Goal: Task Accomplishment & Management: Manage account settings

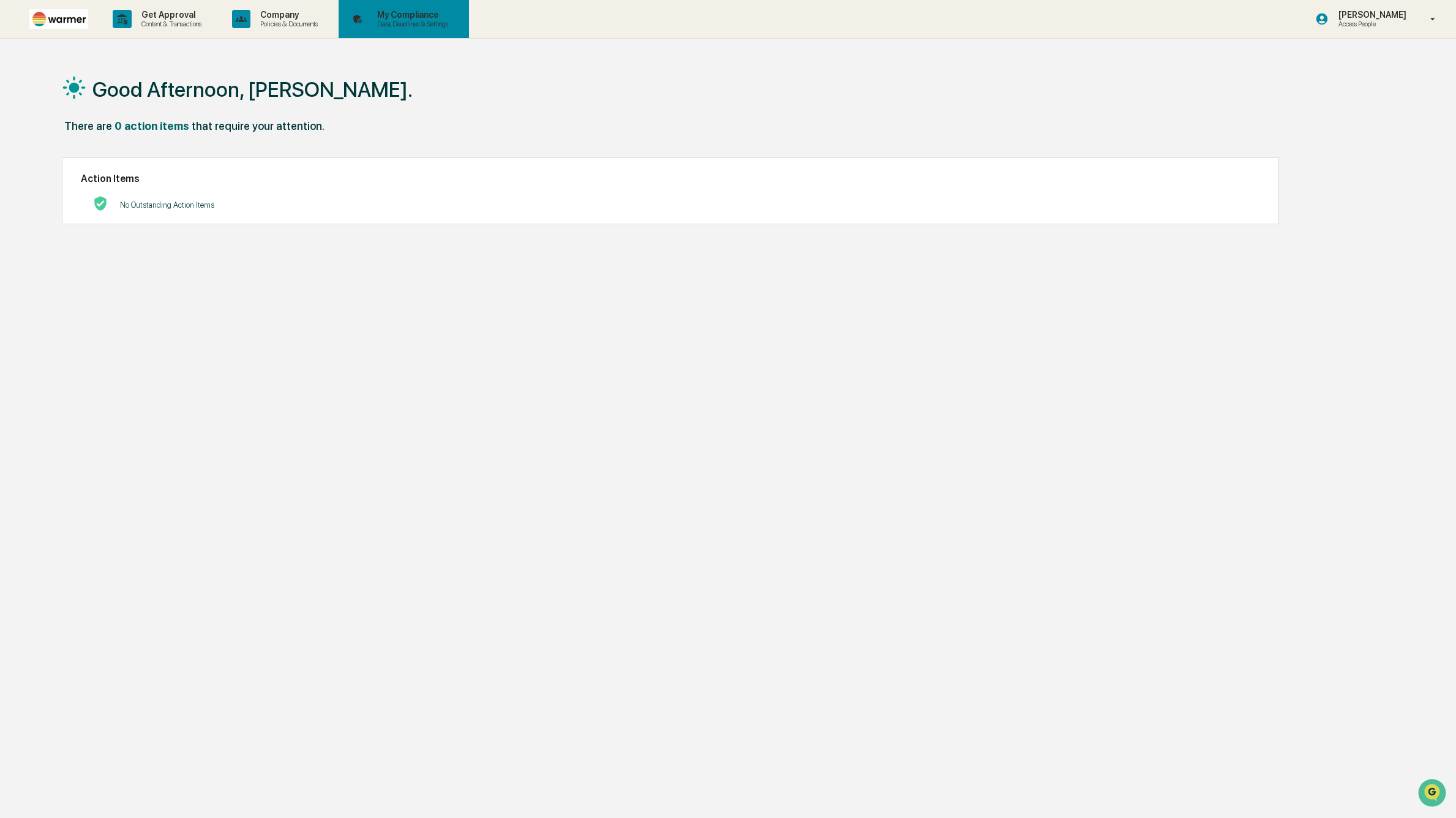
click at [426, 26] on p "Data, Deadlines & Settings" at bounding box center [411, 24] width 87 height 9
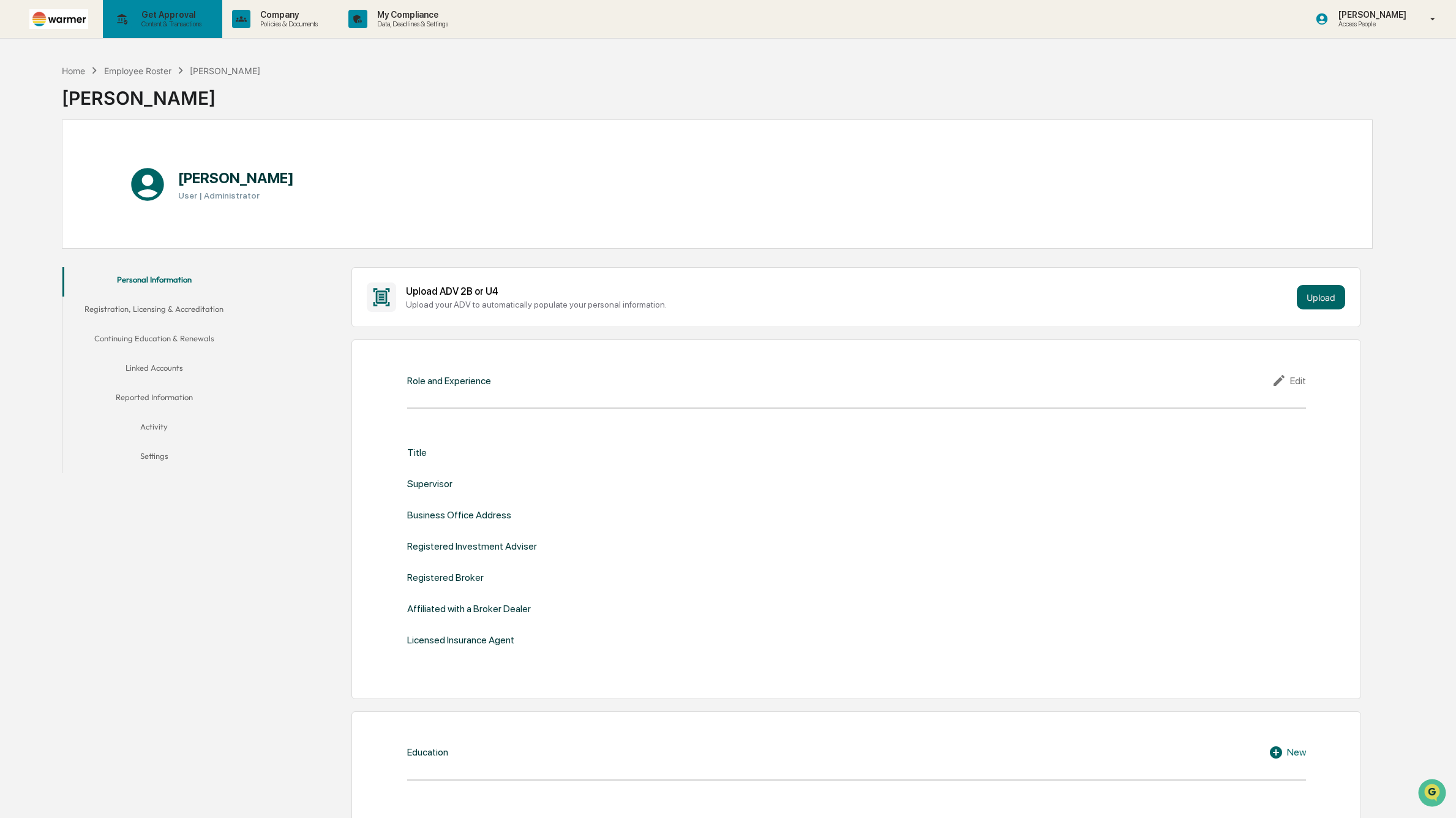
click at [204, 26] on p "Content & Transactions" at bounding box center [170, 24] width 76 height 9
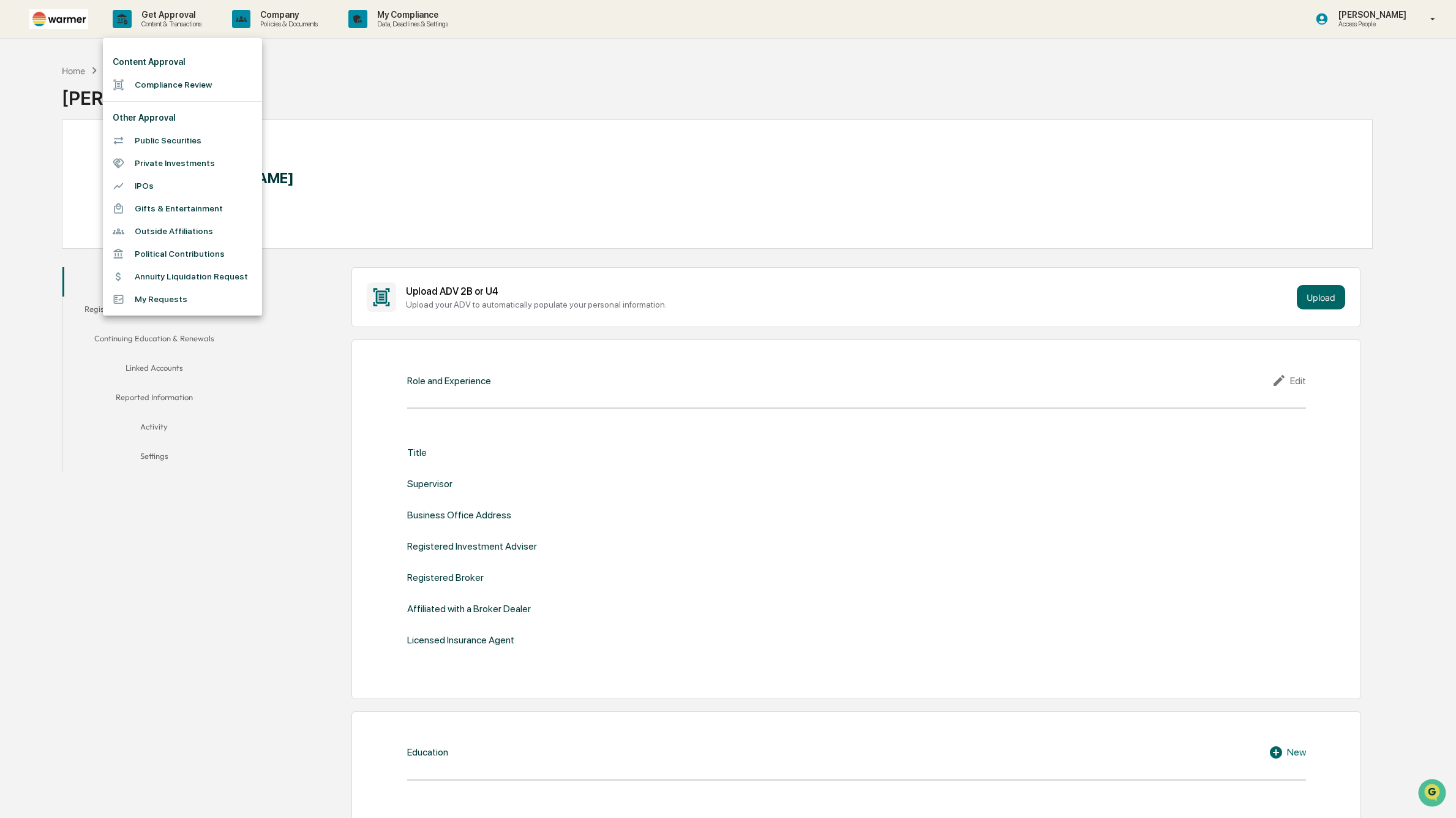
click at [164, 84] on li "Compliance Review" at bounding box center [183, 85] width 159 height 23
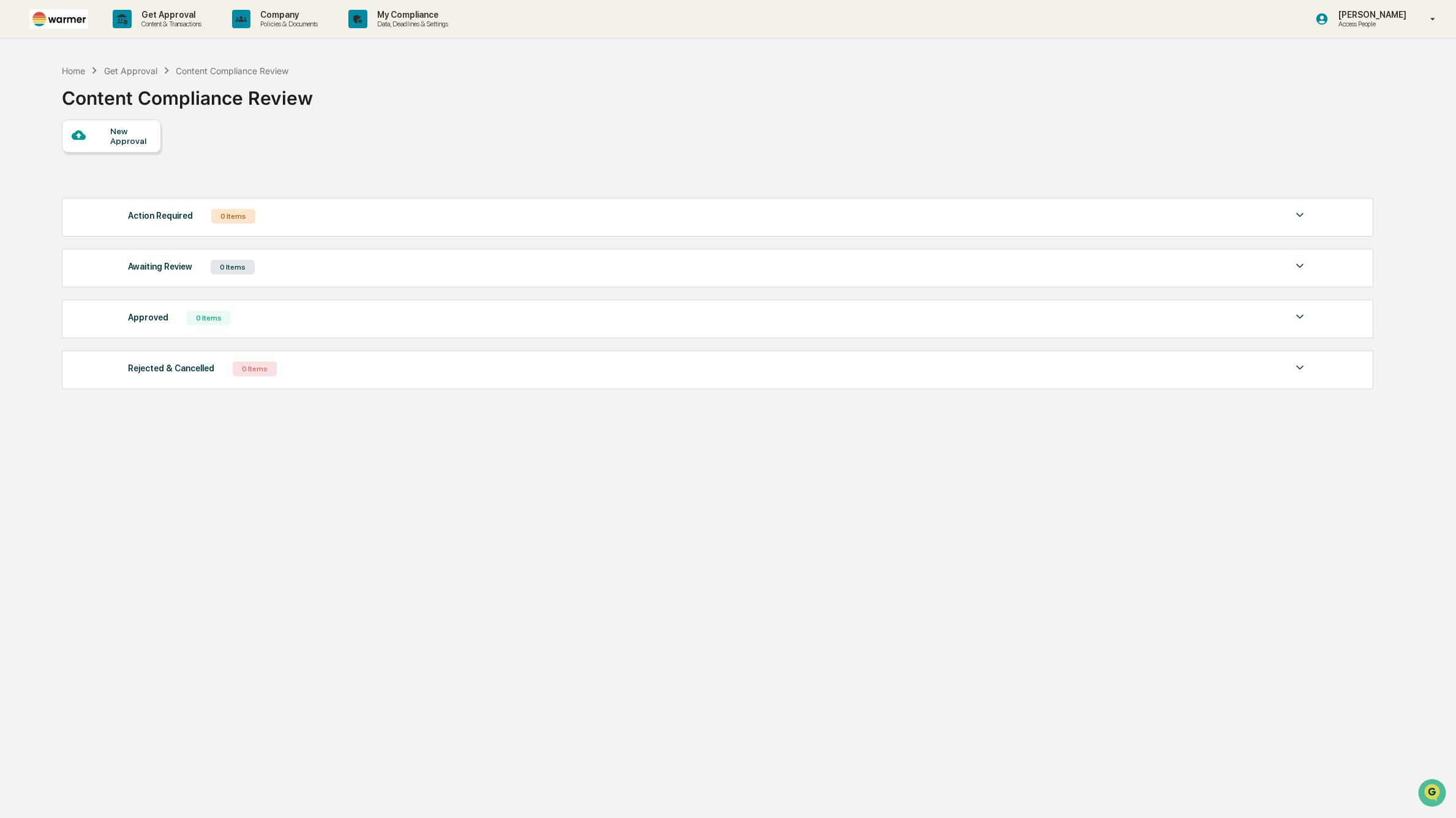
click at [60, 22] on img at bounding box center [59, 19] width 59 height 19
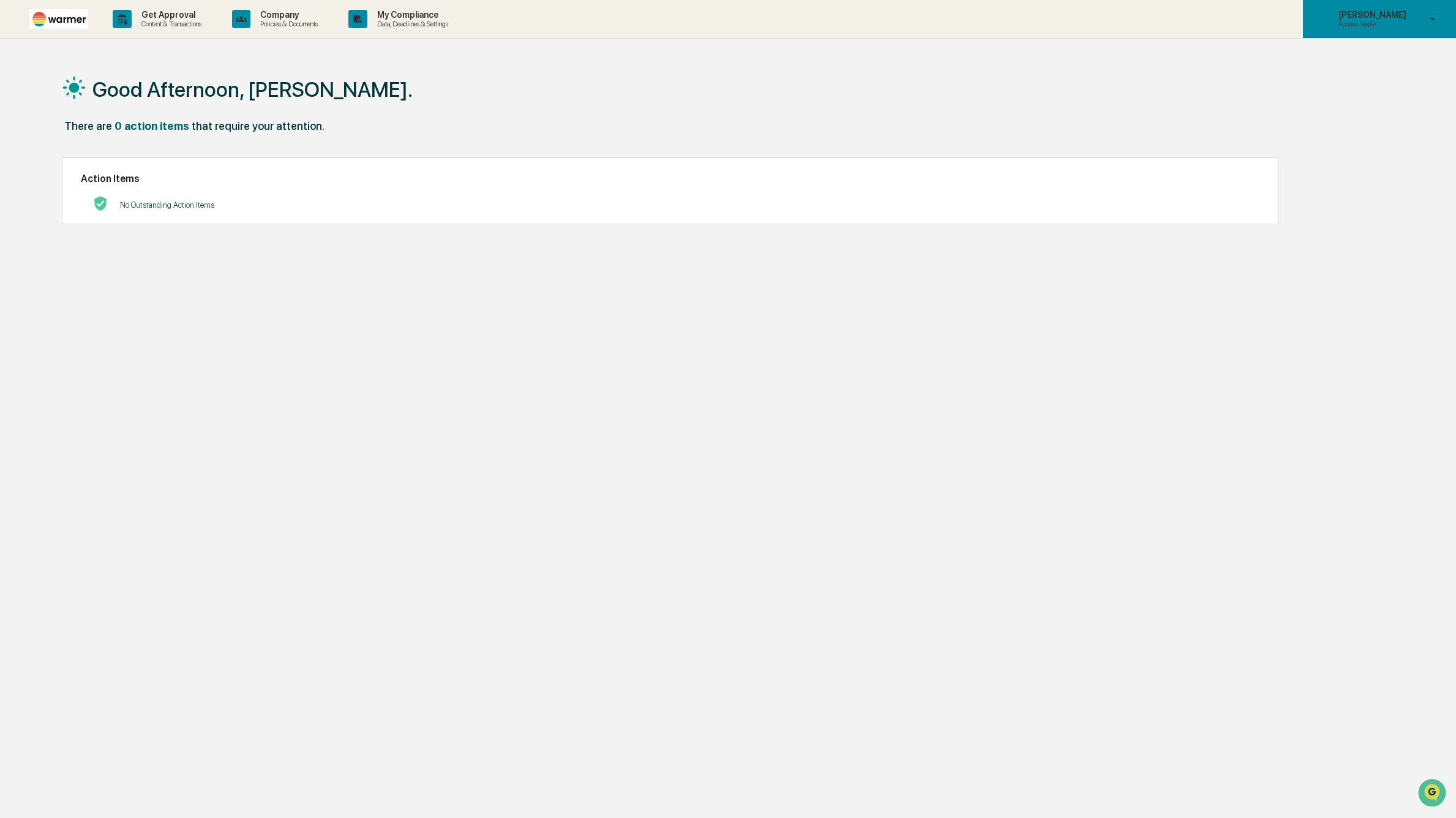
click at [1360, 26] on p "Access People" at bounding box center [1371, 24] width 84 height 9
click at [1105, 160] on div at bounding box center [728, 409] width 1456 height 818
click at [1377, 20] on p "Access People" at bounding box center [1371, 24] width 84 height 9
click at [1357, 58] on li "Switch to Admin view..." at bounding box center [1360, 63] width 171 height 23
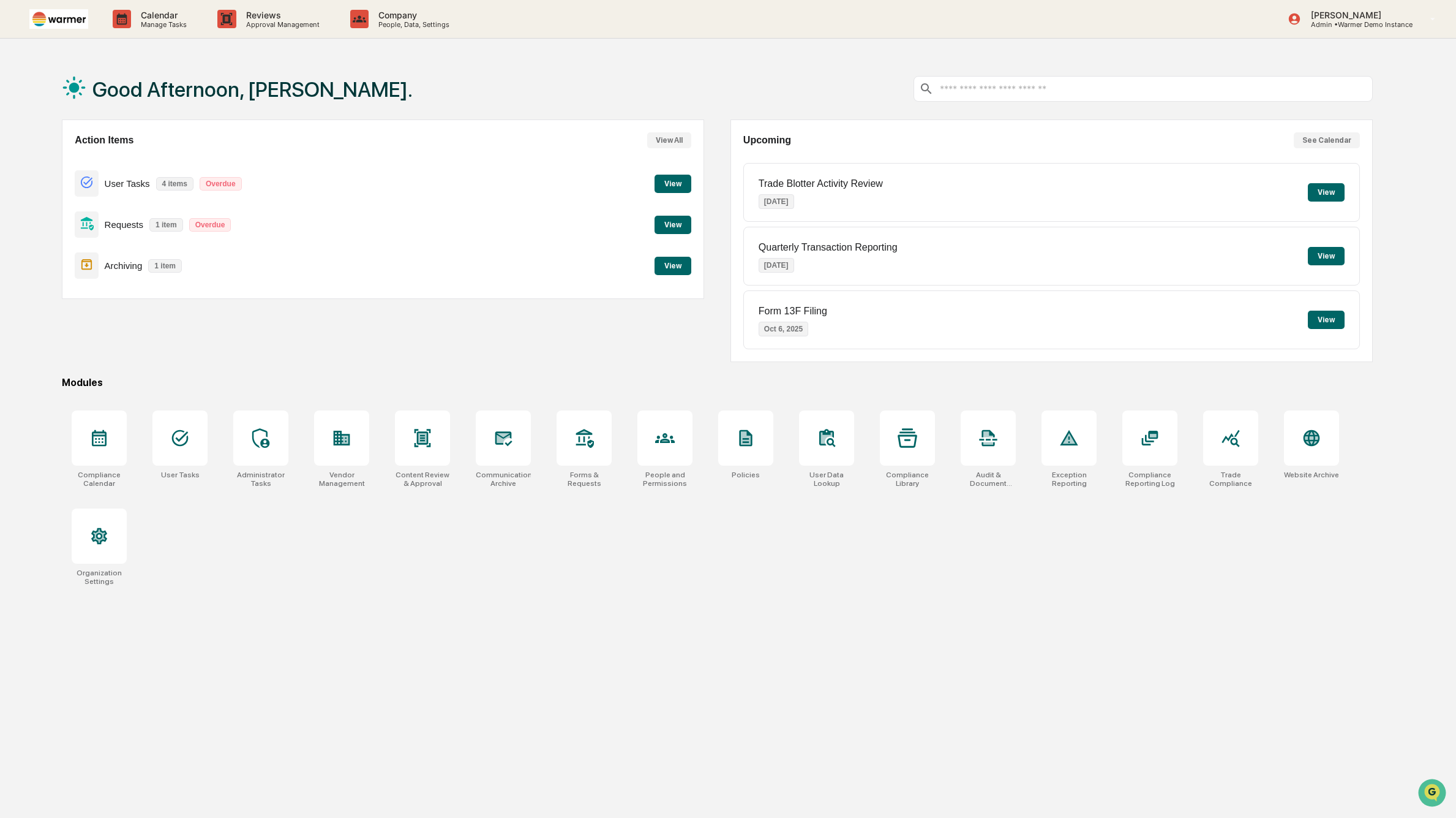
click at [823, 204] on div "Trade Blotter Activity Review Oct 1, 2025" at bounding box center [820, 192] width 124 height 47
click at [425, 466] on div "Content Review & Approval" at bounding box center [422, 448] width 75 height 92
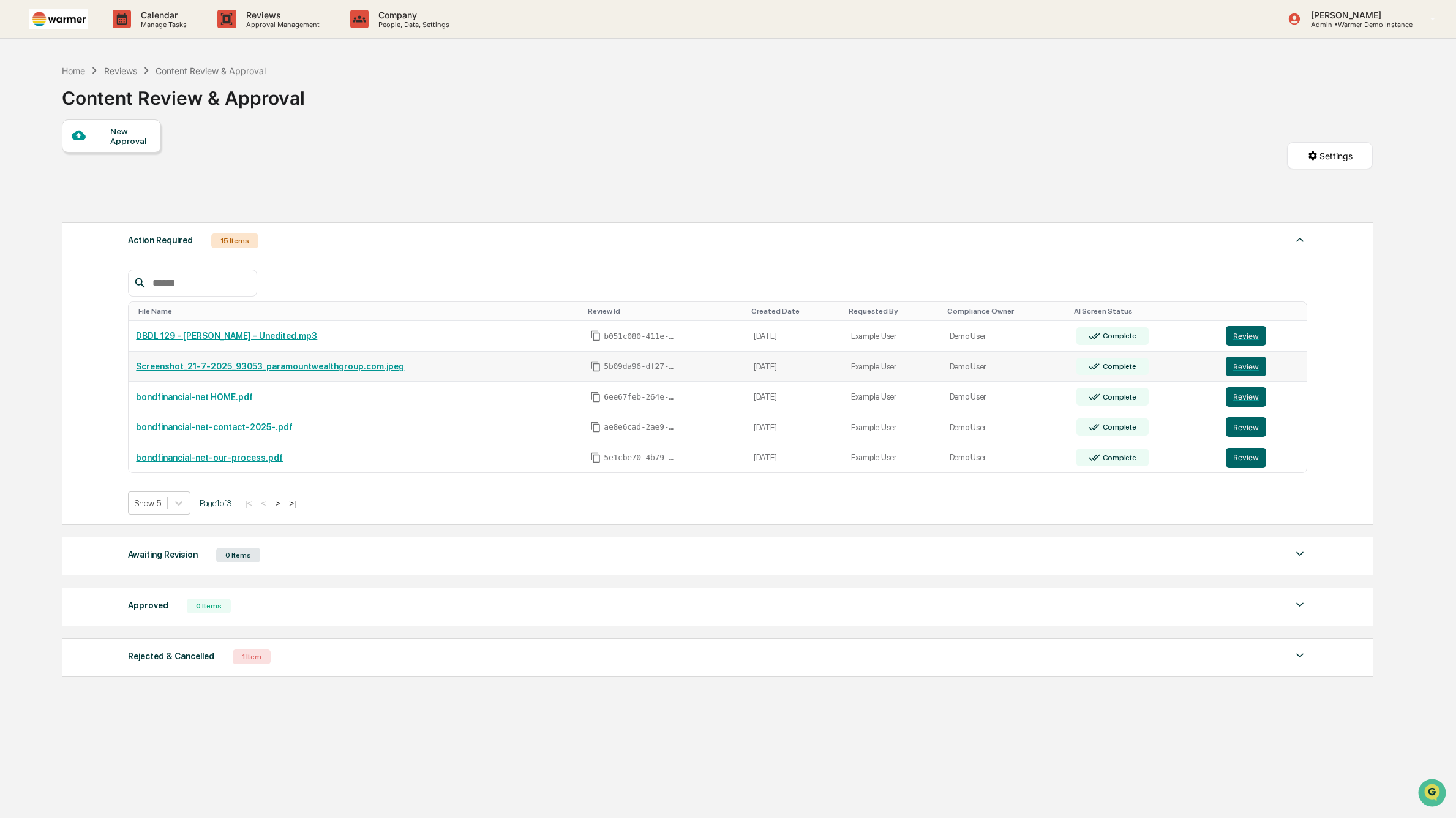
click at [222, 365] on link "Screenshot_21-7-2025_93053_paramountwealthgroup.com.jpeg" at bounding box center [270, 366] width 268 height 9
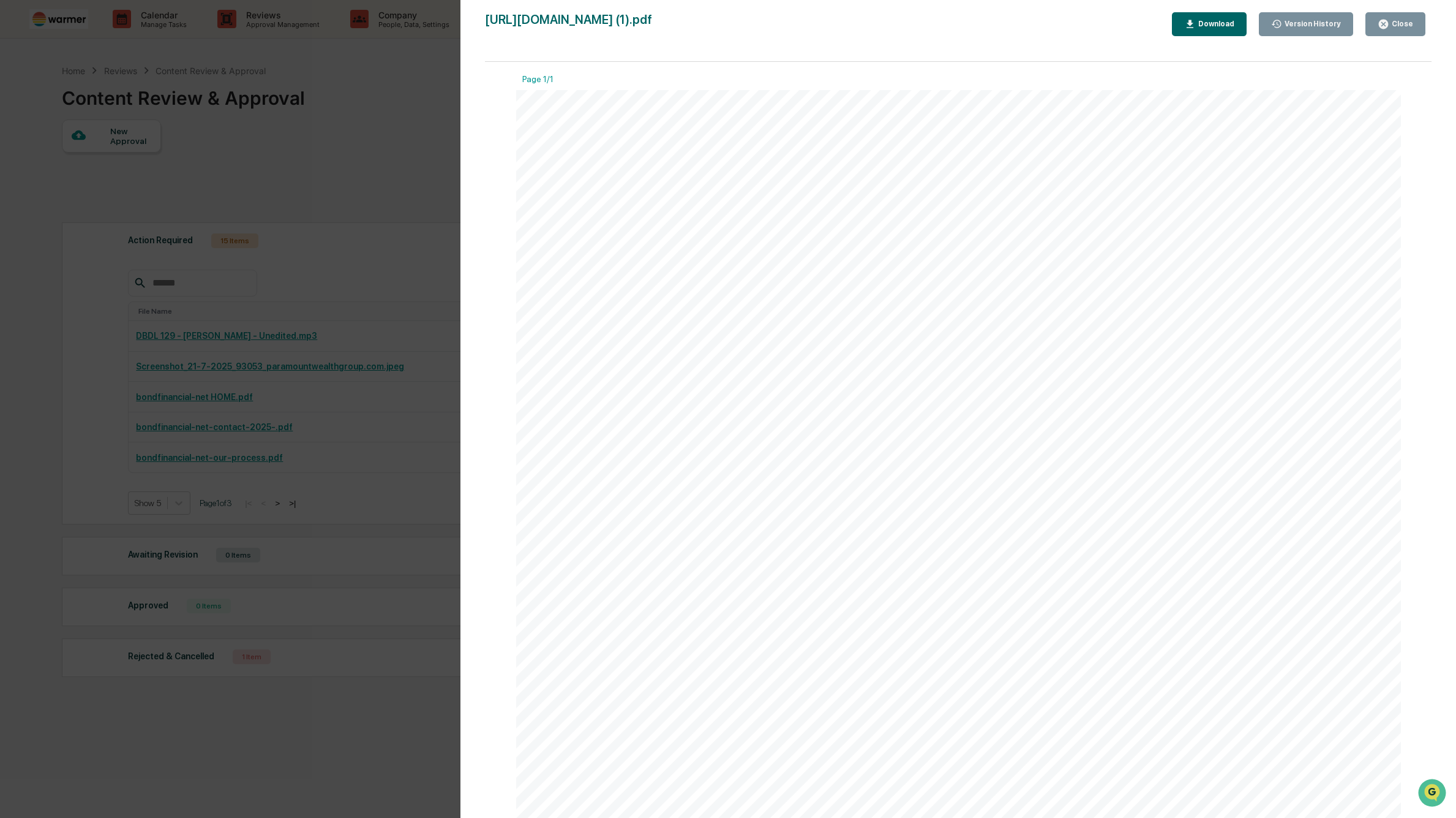
click at [1401, 23] on div "Close" at bounding box center [1401, 24] width 24 height 9
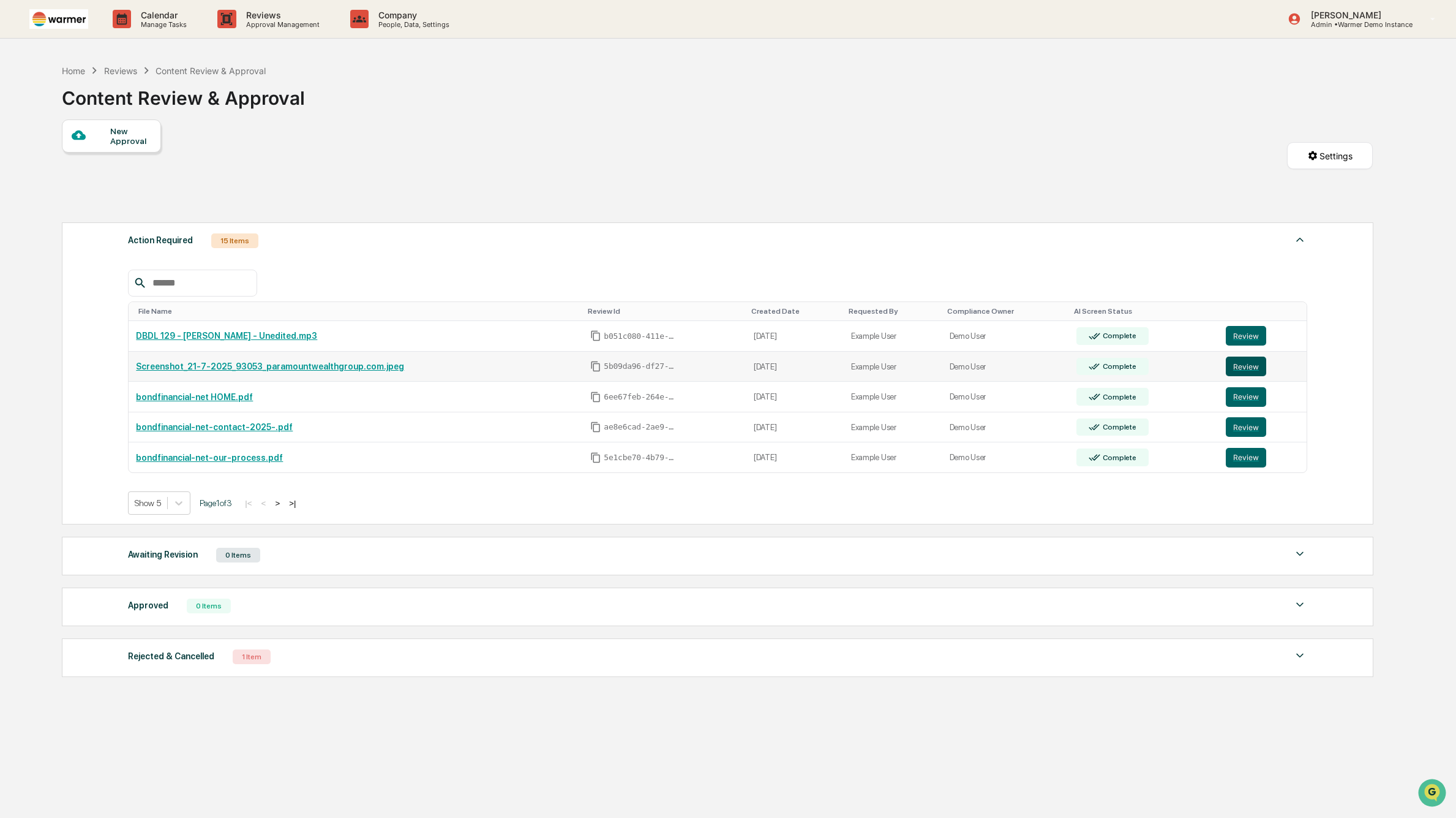
click at [1253, 371] on button "Review" at bounding box center [1246, 366] width 41 height 20
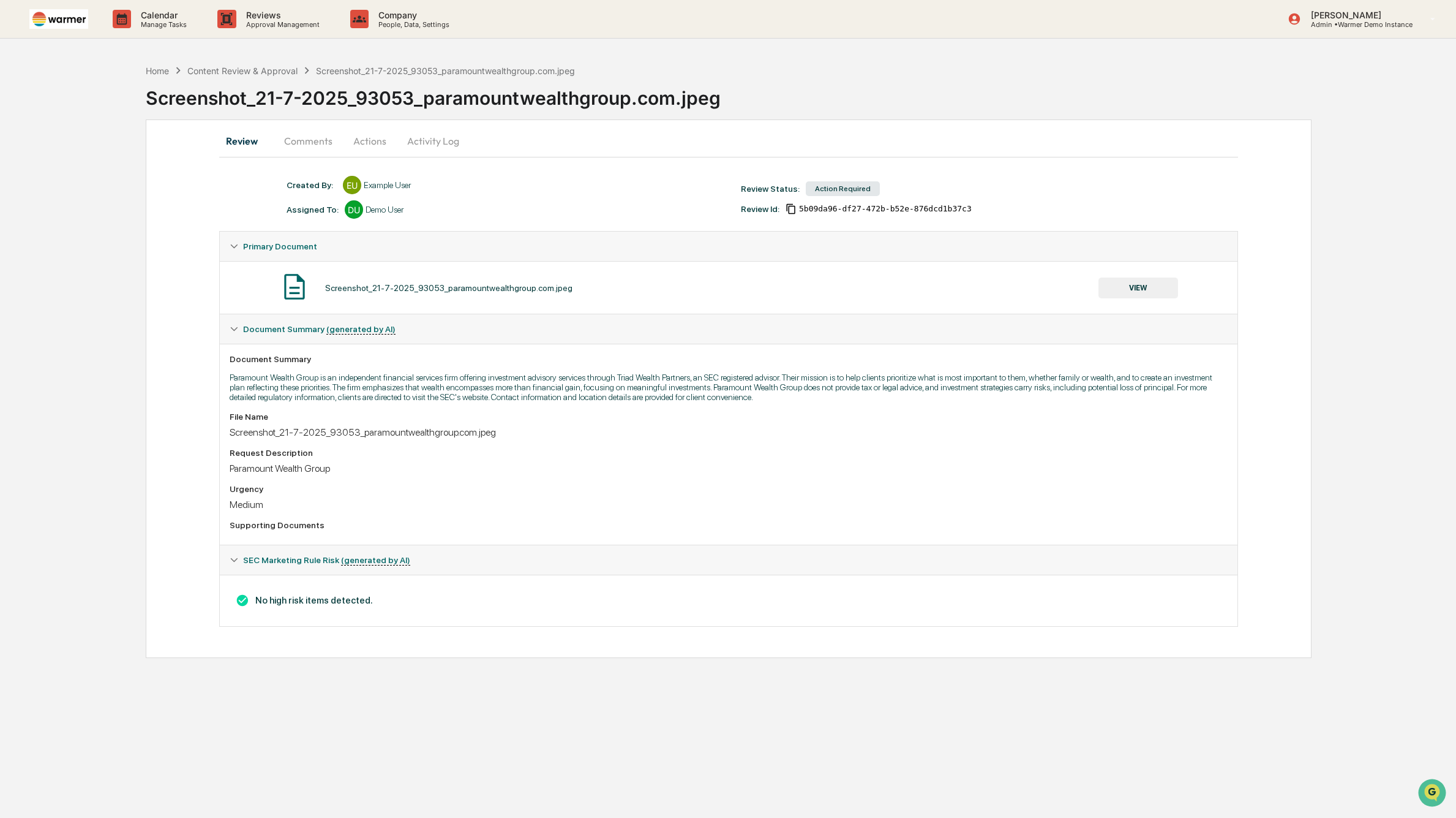
click at [384, 137] on button "Actions" at bounding box center [369, 140] width 55 height 29
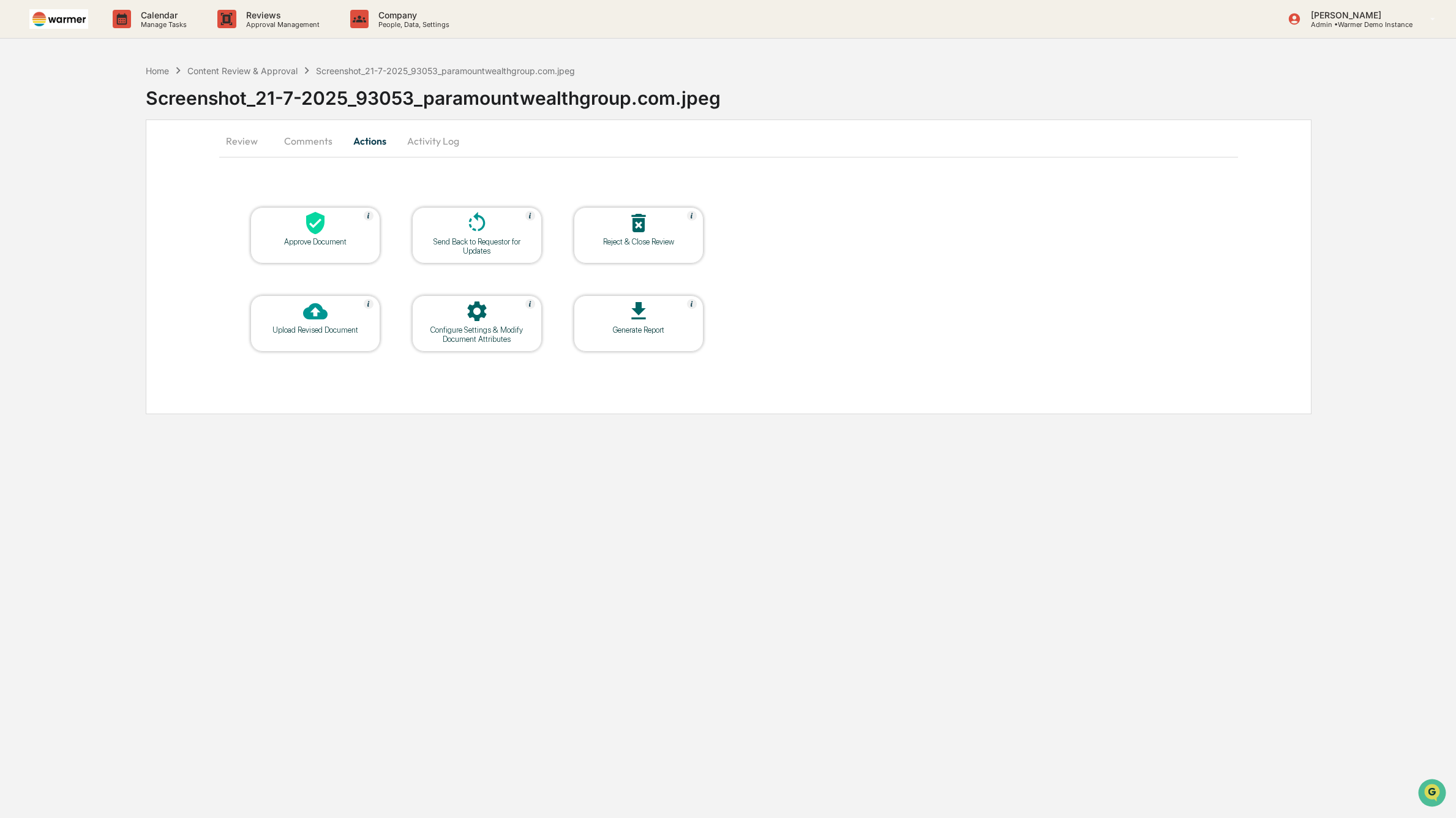
click at [333, 240] on div "Approve Document" at bounding box center [315, 242] width 110 height 9
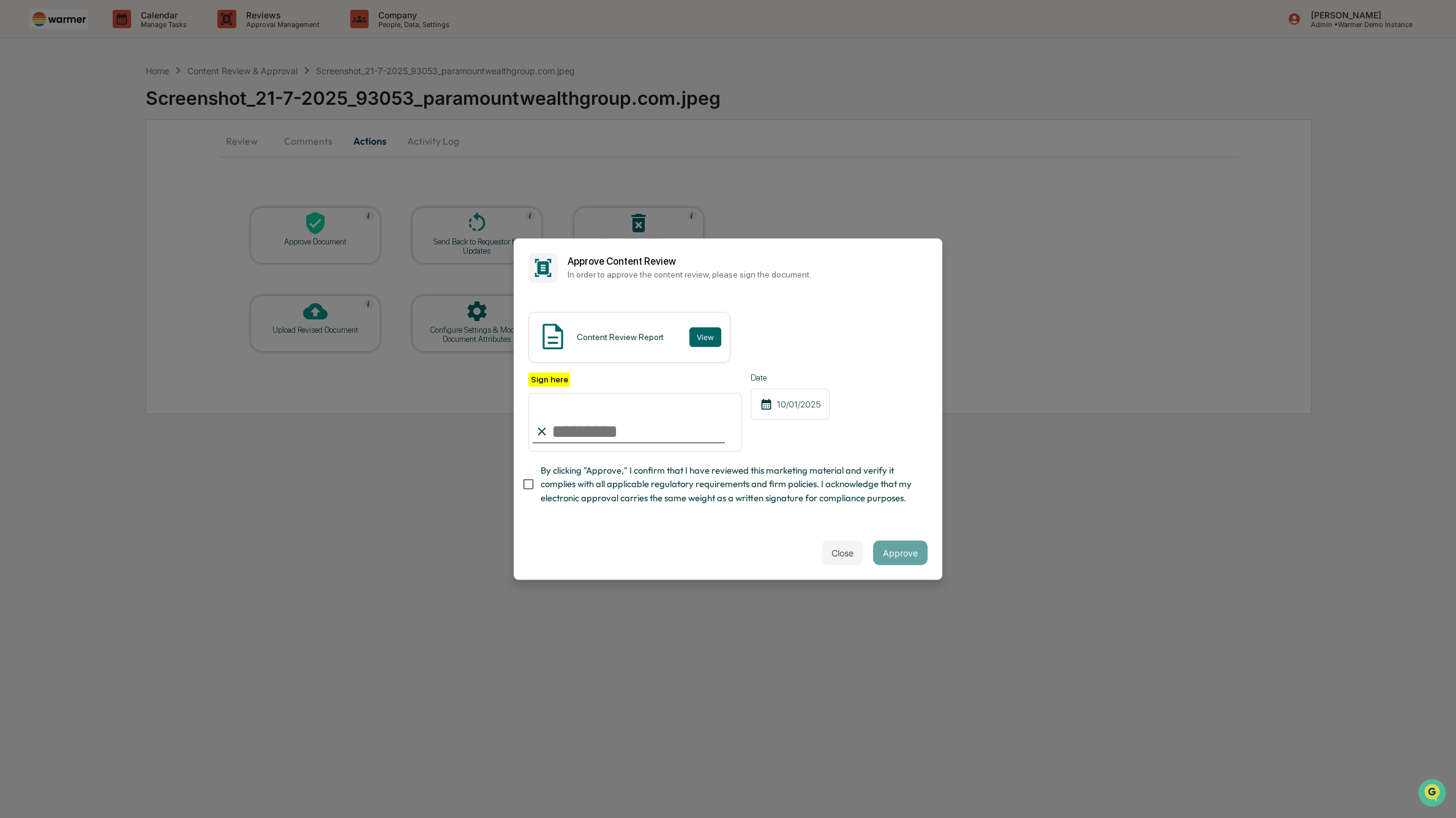
click at [840, 564] on div "Close Approve" at bounding box center [728, 553] width 429 height 54
click at [843, 557] on button "Close" at bounding box center [843, 553] width 42 height 25
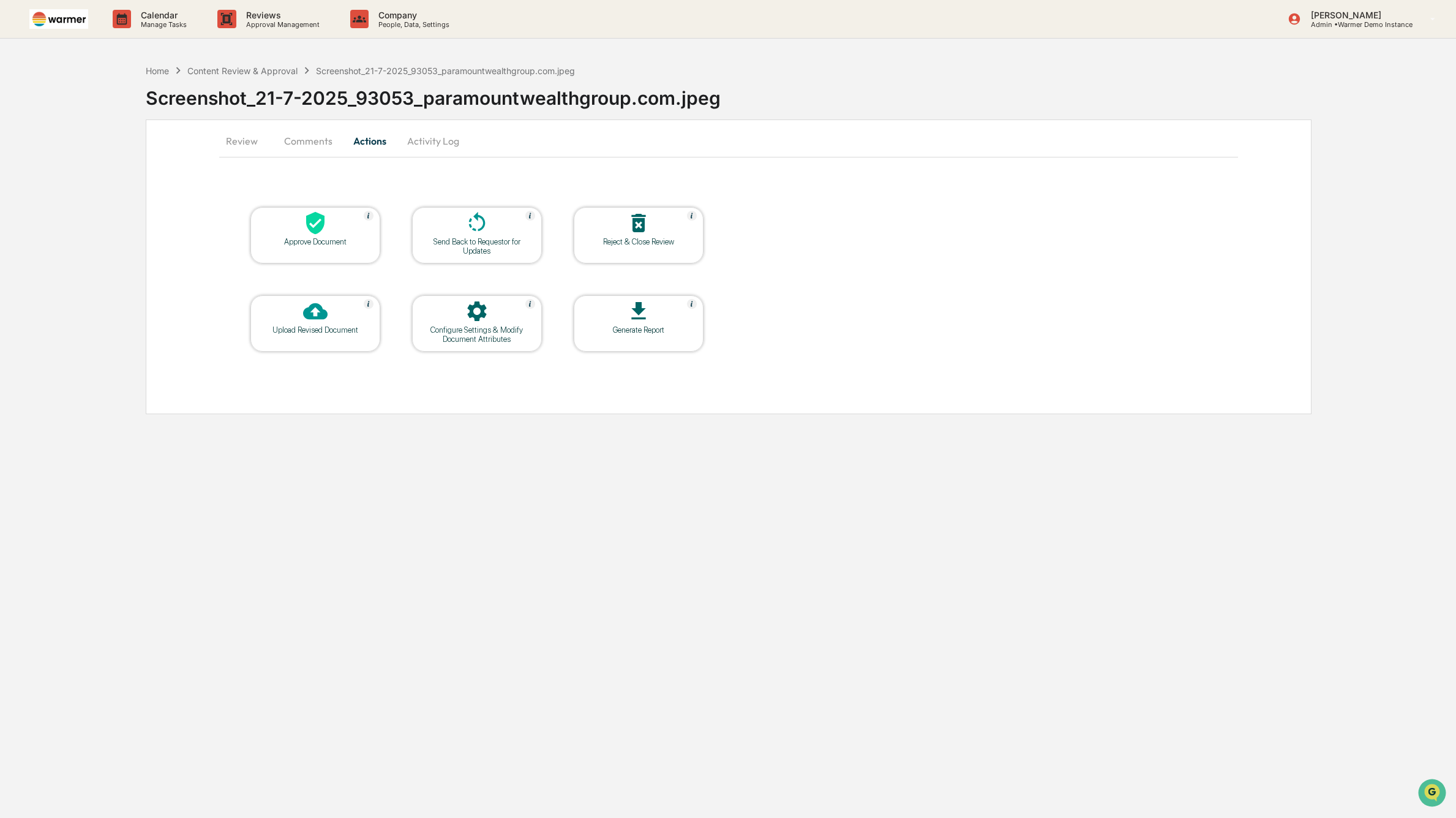
click at [250, 147] on button "Review" at bounding box center [246, 140] width 55 height 29
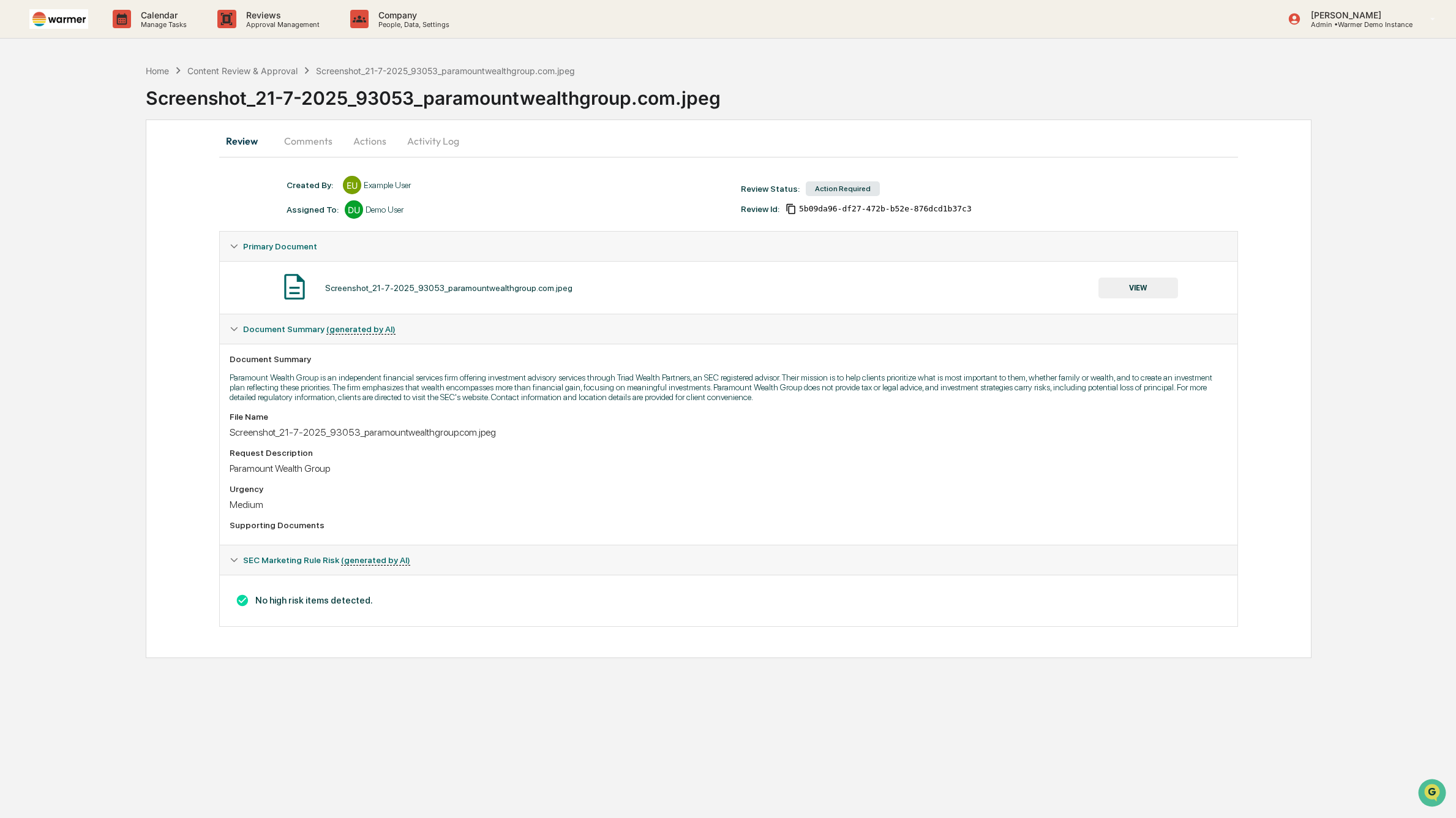
click at [430, 145] on button "Activity Log" at bounding box center [434, 140] width 72 height 29
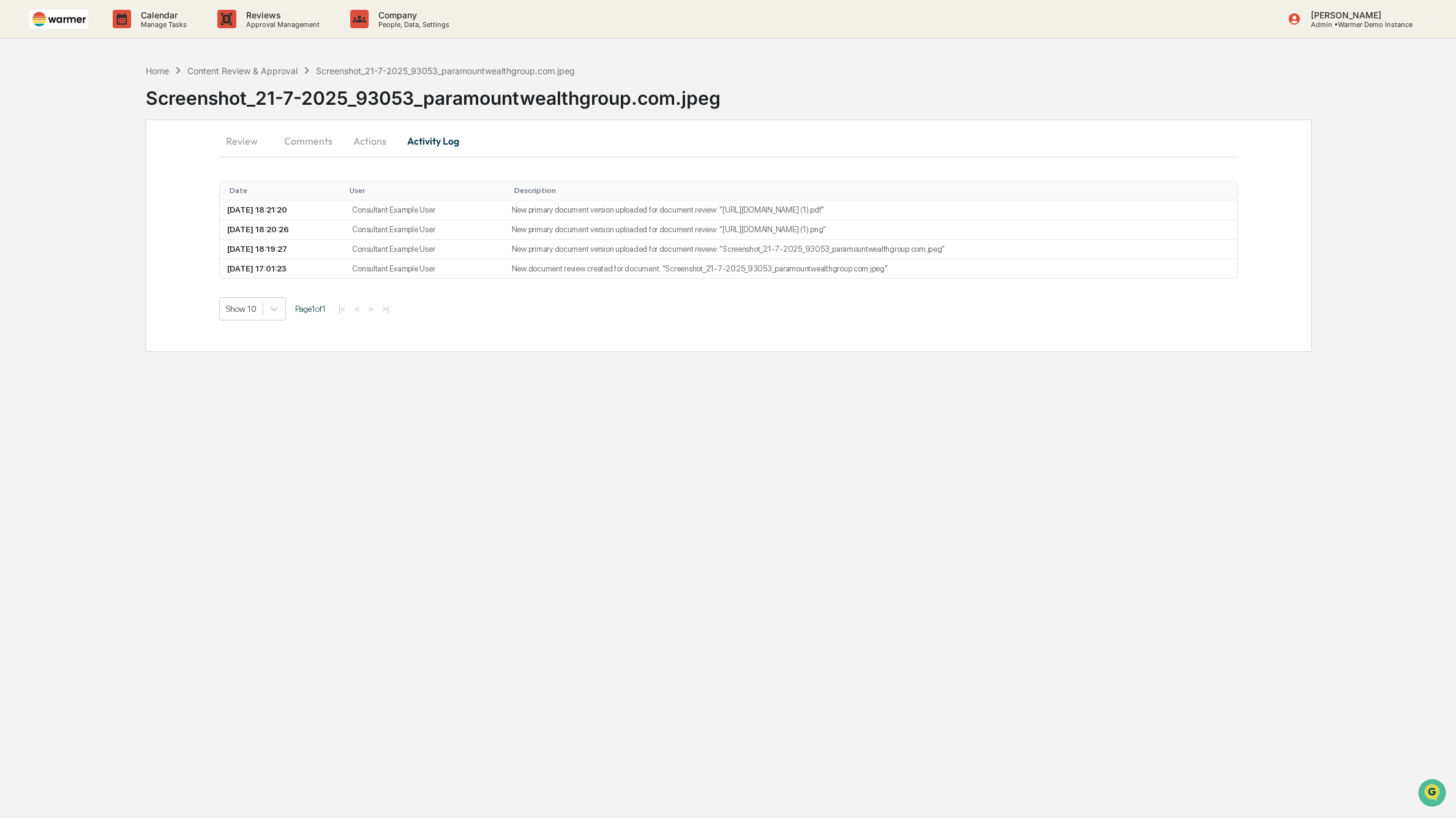
click at [359, 137] on button "Actions" at bounding box center [369, 140] width 55 height 29
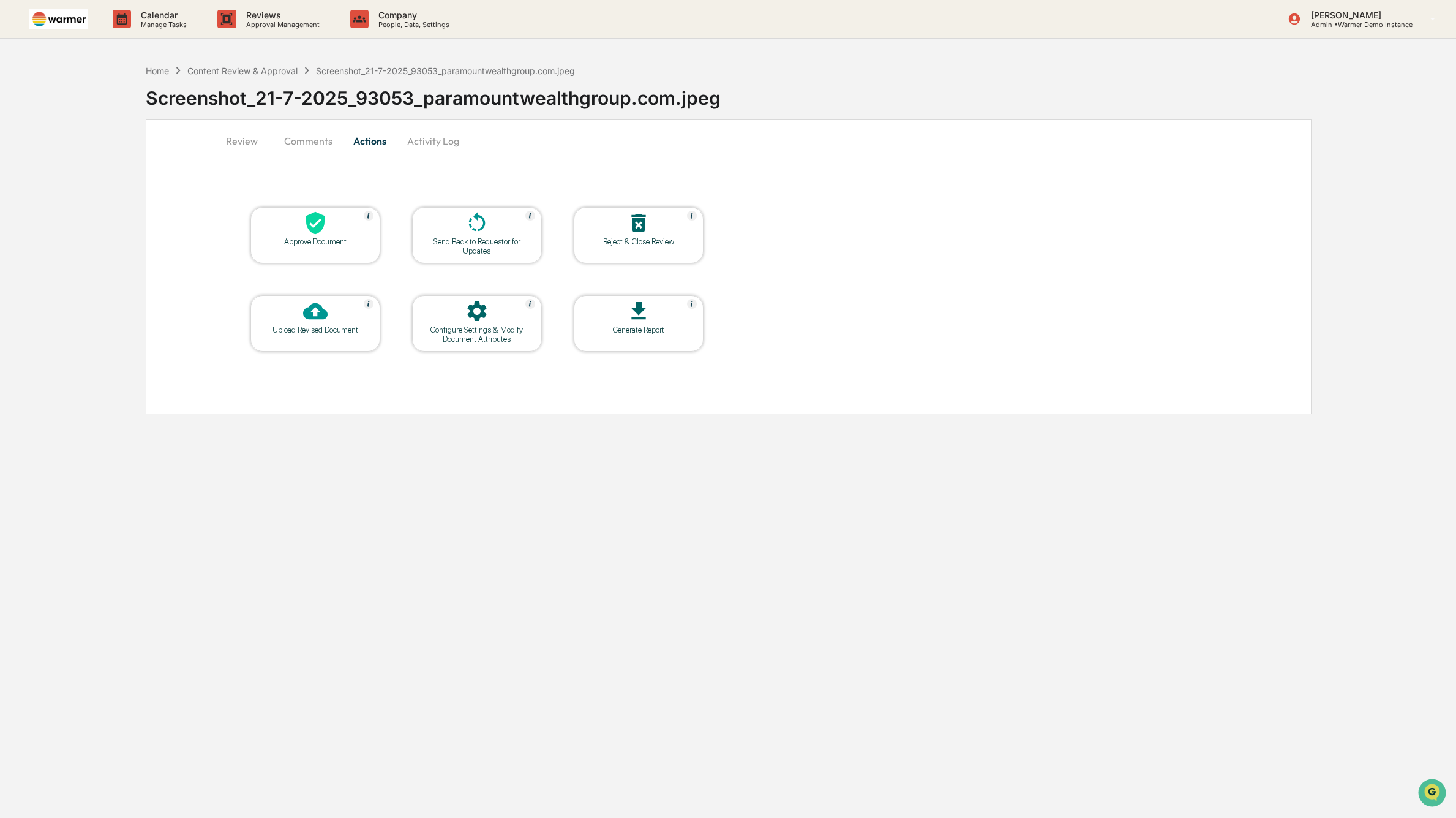
click at [295, 135] on button "Comments" at bounding box center [309, 140] width 68 height 29
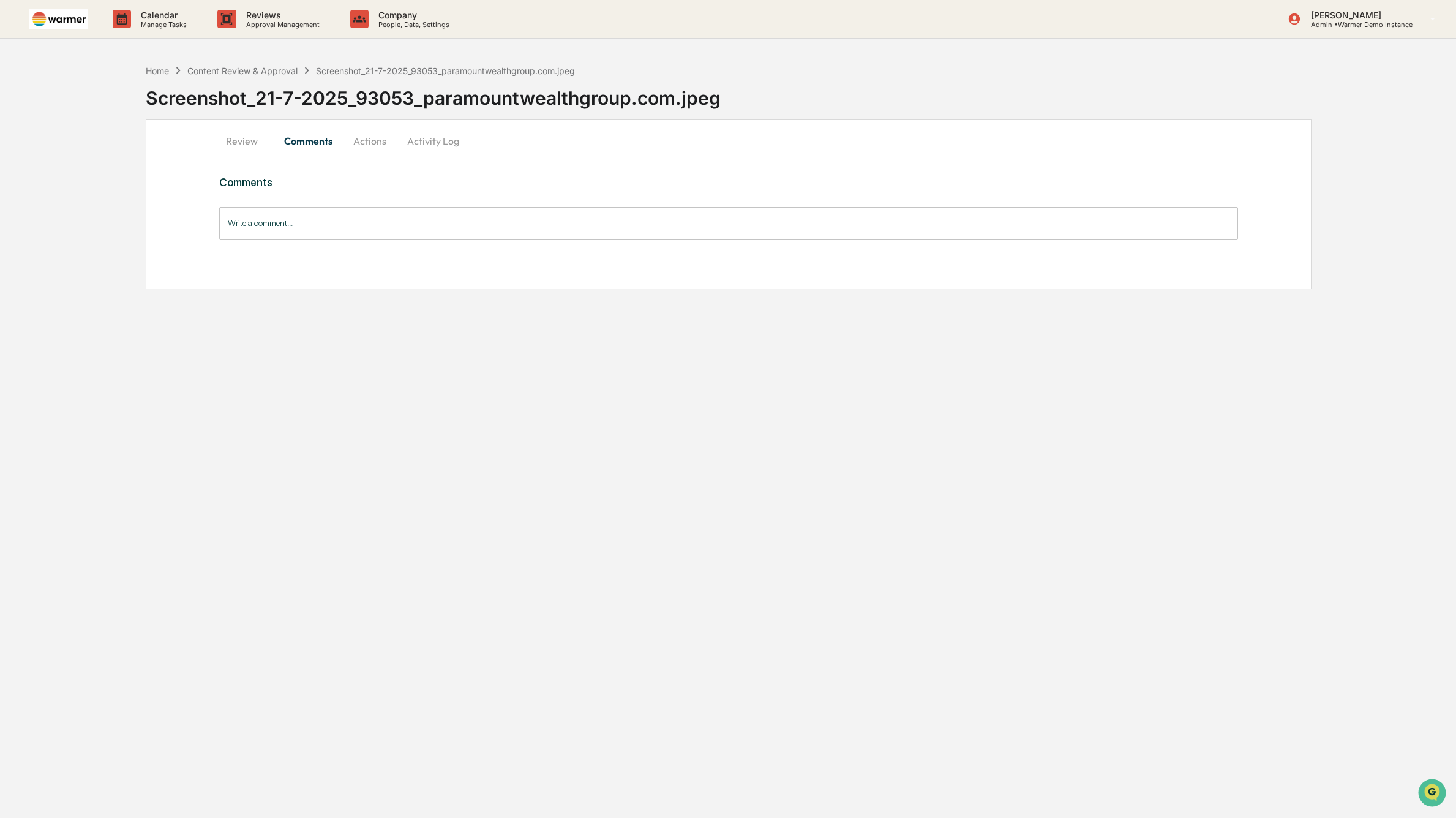
click at [235, 140] on button "Review" at bounding box center [246, 140] width 55 height 29
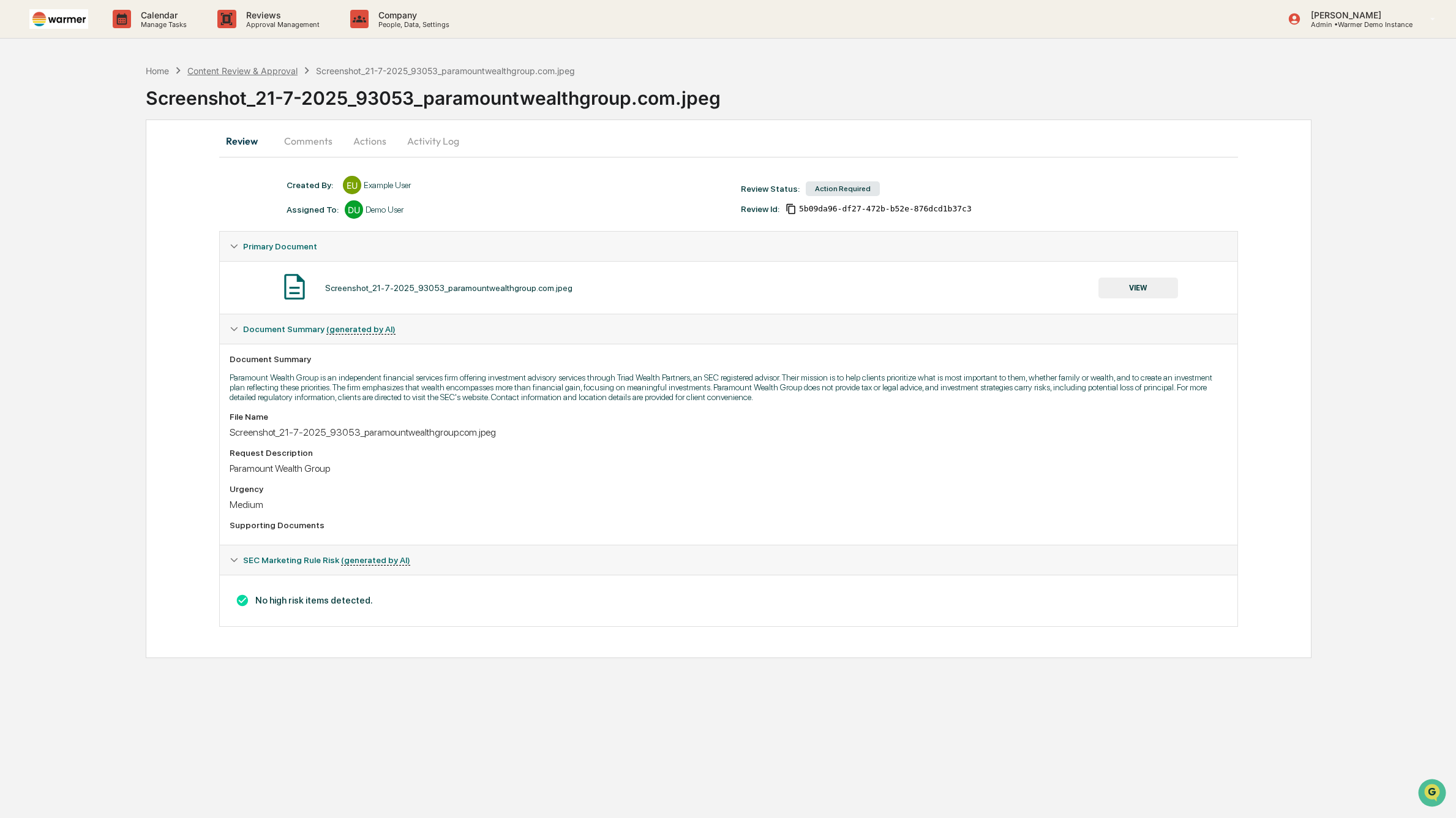
click at [271, 72] on div "Content Review & Approval" at bounding box center [243, 70] width 110 height 10
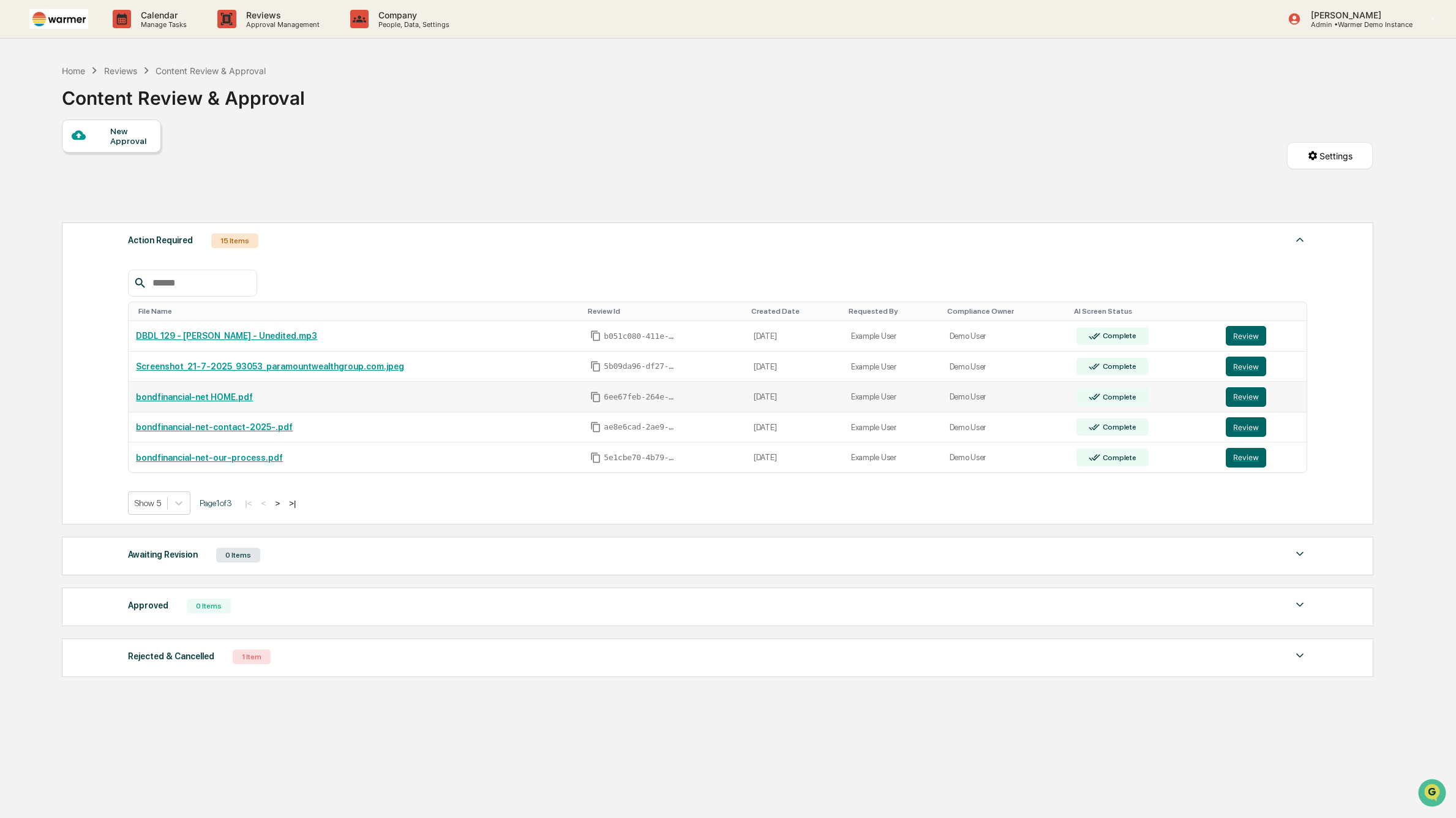
click at [226, 399] on link "bondfinancial-net HOME.pdf" at bounding box center [194, 397] width 117 height 9
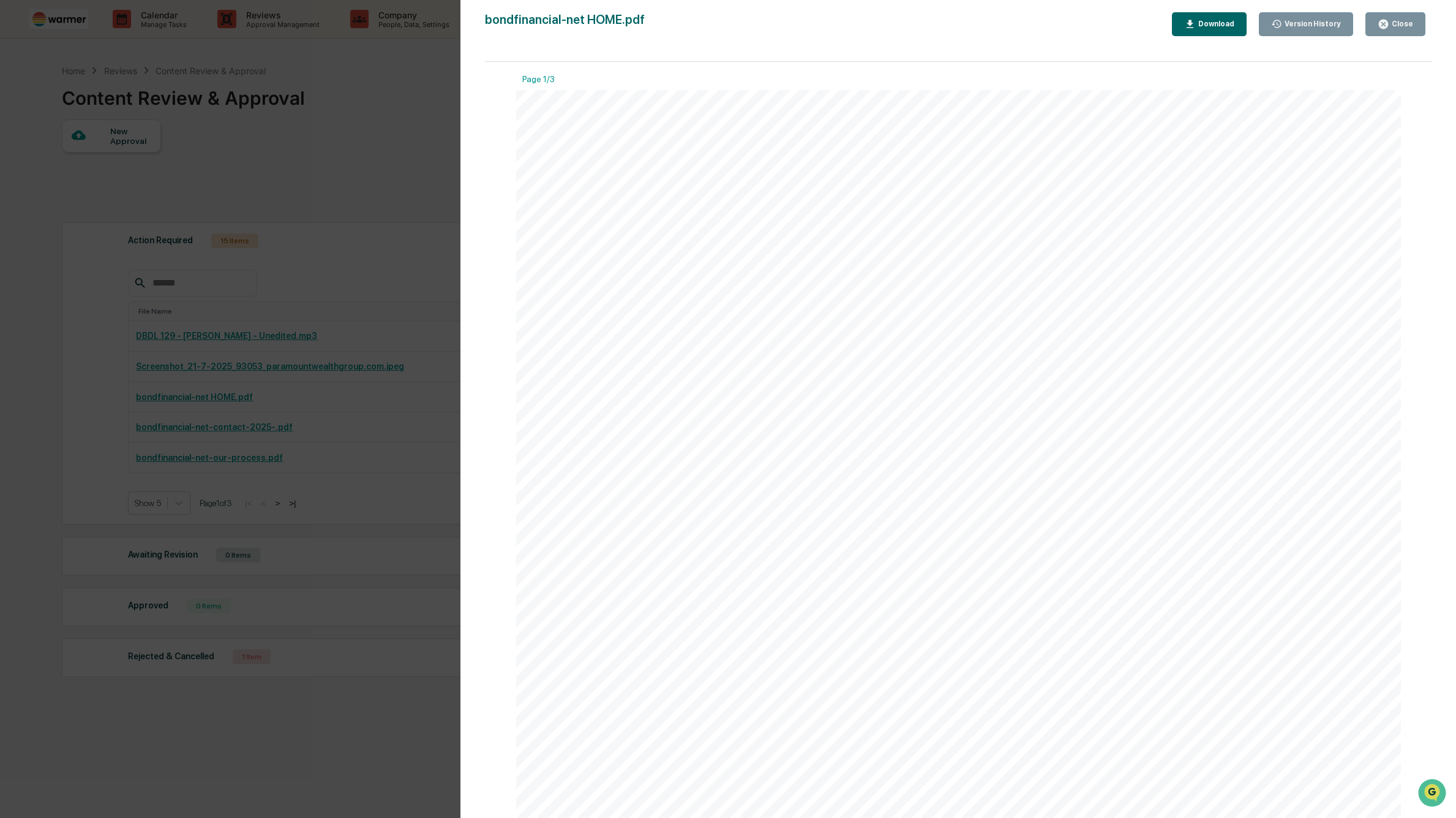
click at [1330, 27] on div "Version History" at bounding box center [1312, 24] width 59 height 9
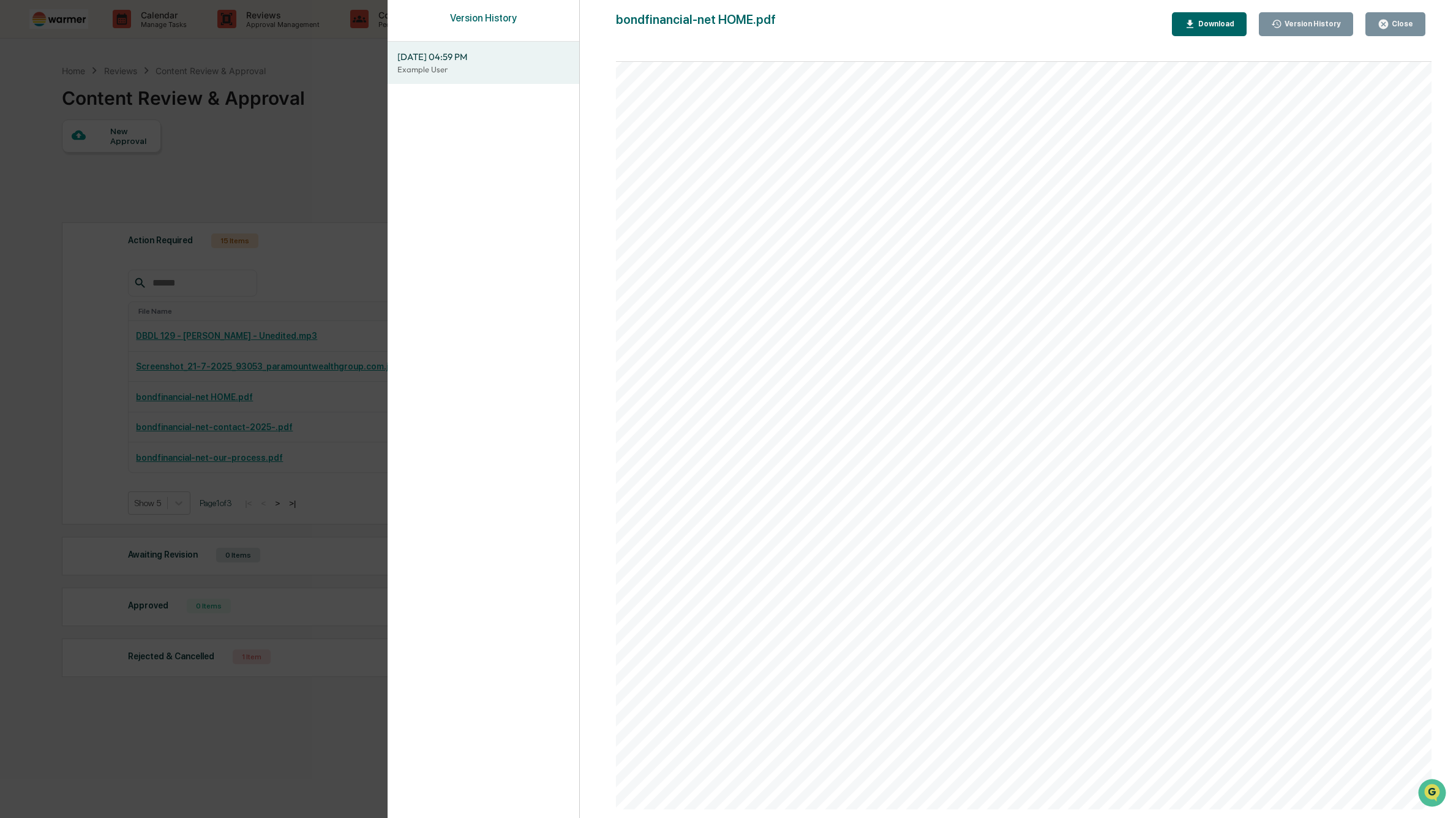
scroll to position [306, 0]
click at [1398, 20] on div "Close" at bounding box center [1401, 24] width 24 height 9
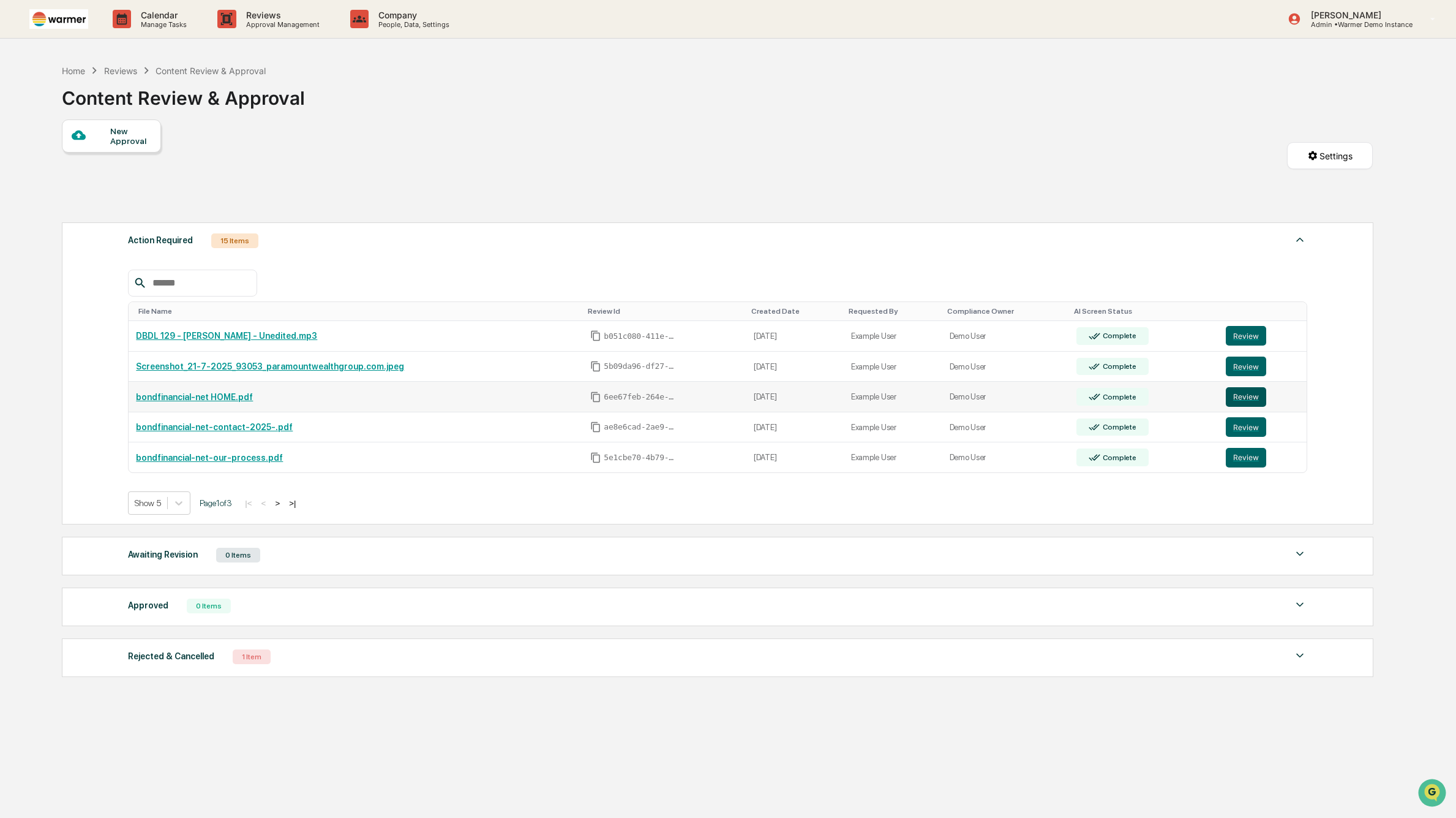
click at [1249, 394] on button "Review" at bounding box center [1246, 397] width 41 height 20
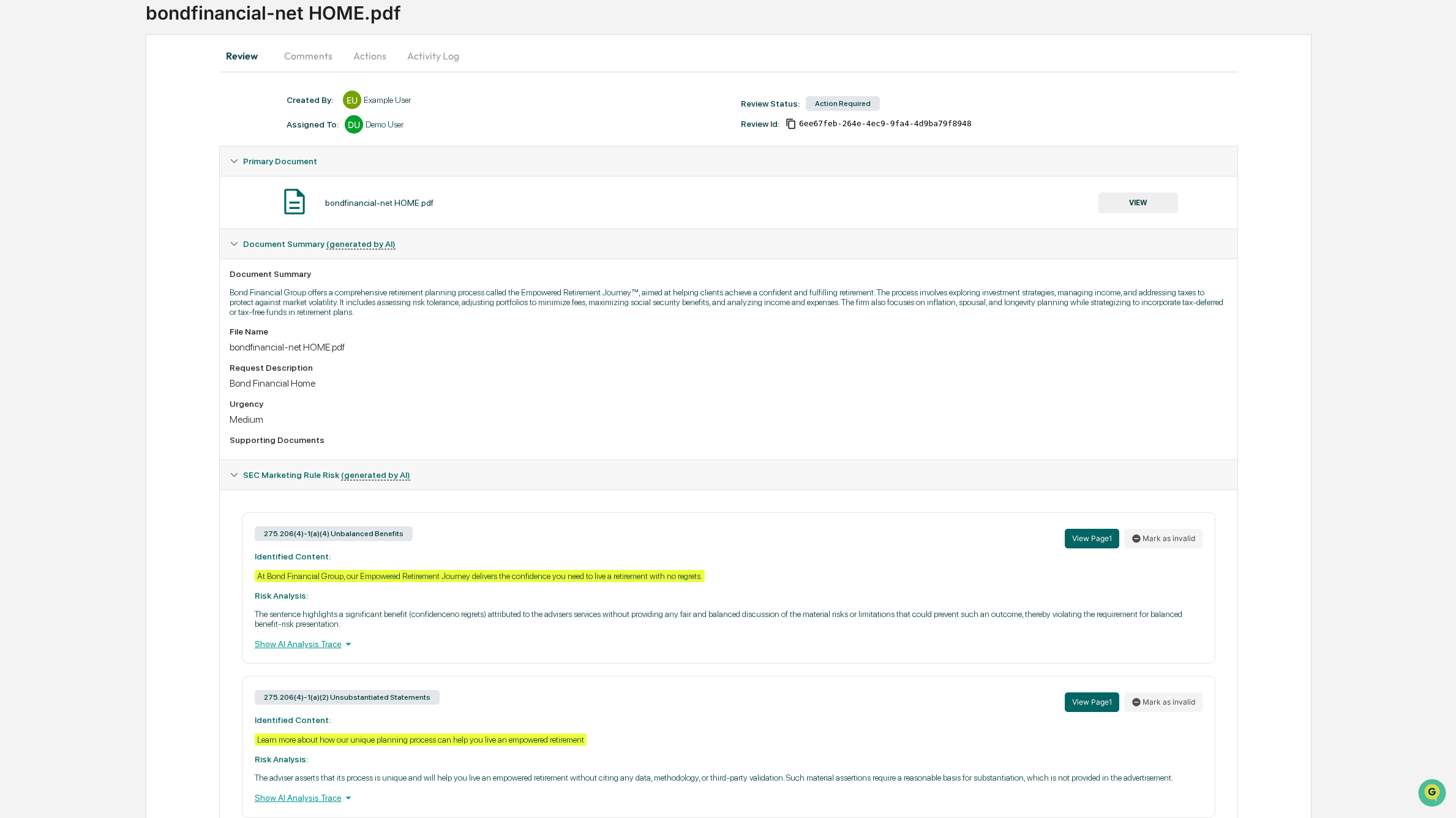
scroll to position [89, 0]
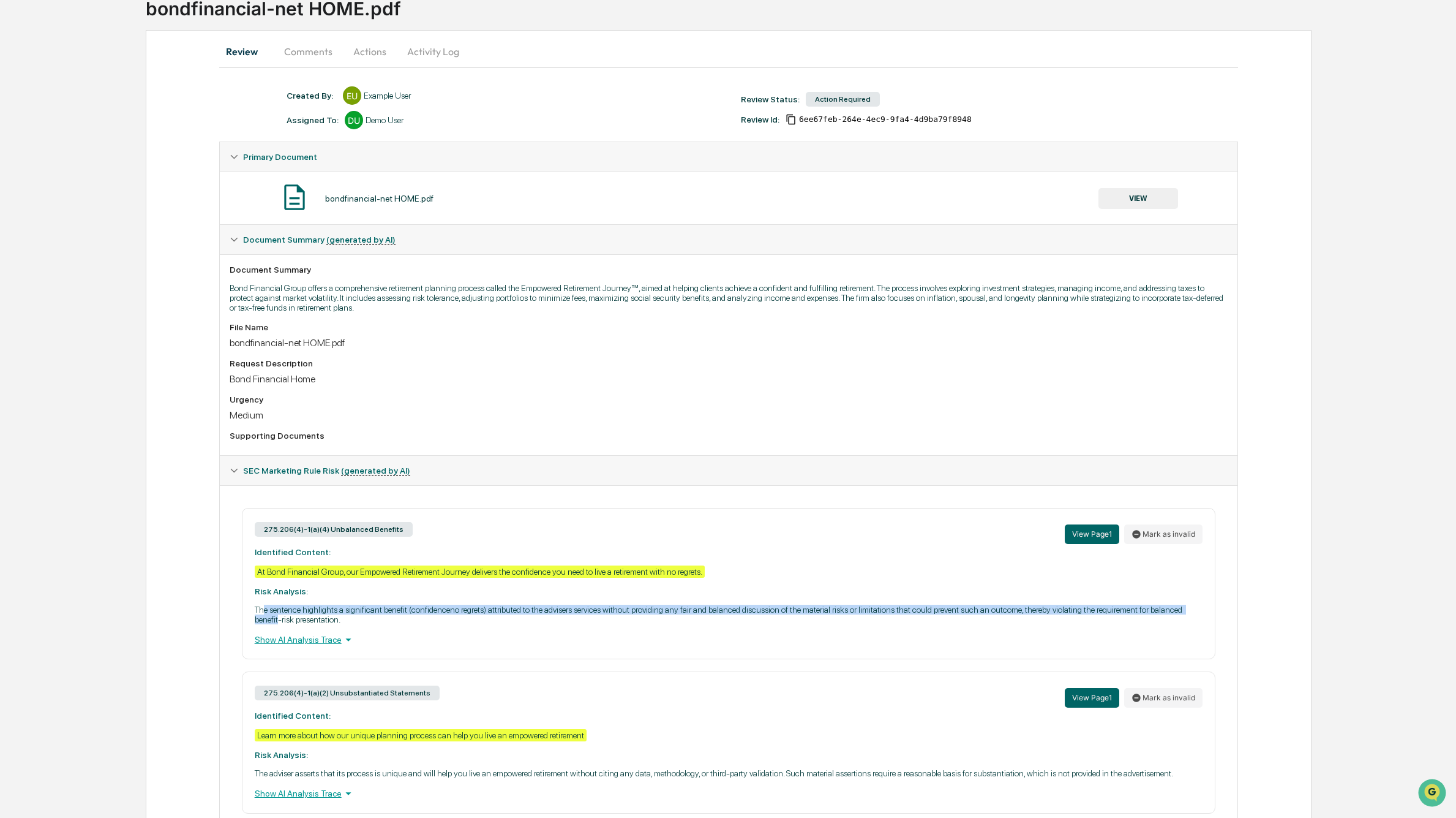
drag, startPoint x: 400, startPoint y: 622, endPoint x: 262, endPoint y: 616, distance: 138.1
click at [262, 616] on p "The sentence highlights a significant benefit (confidenceno regrets) attributed…" at bounding box center [728, 614] width 948 height 20
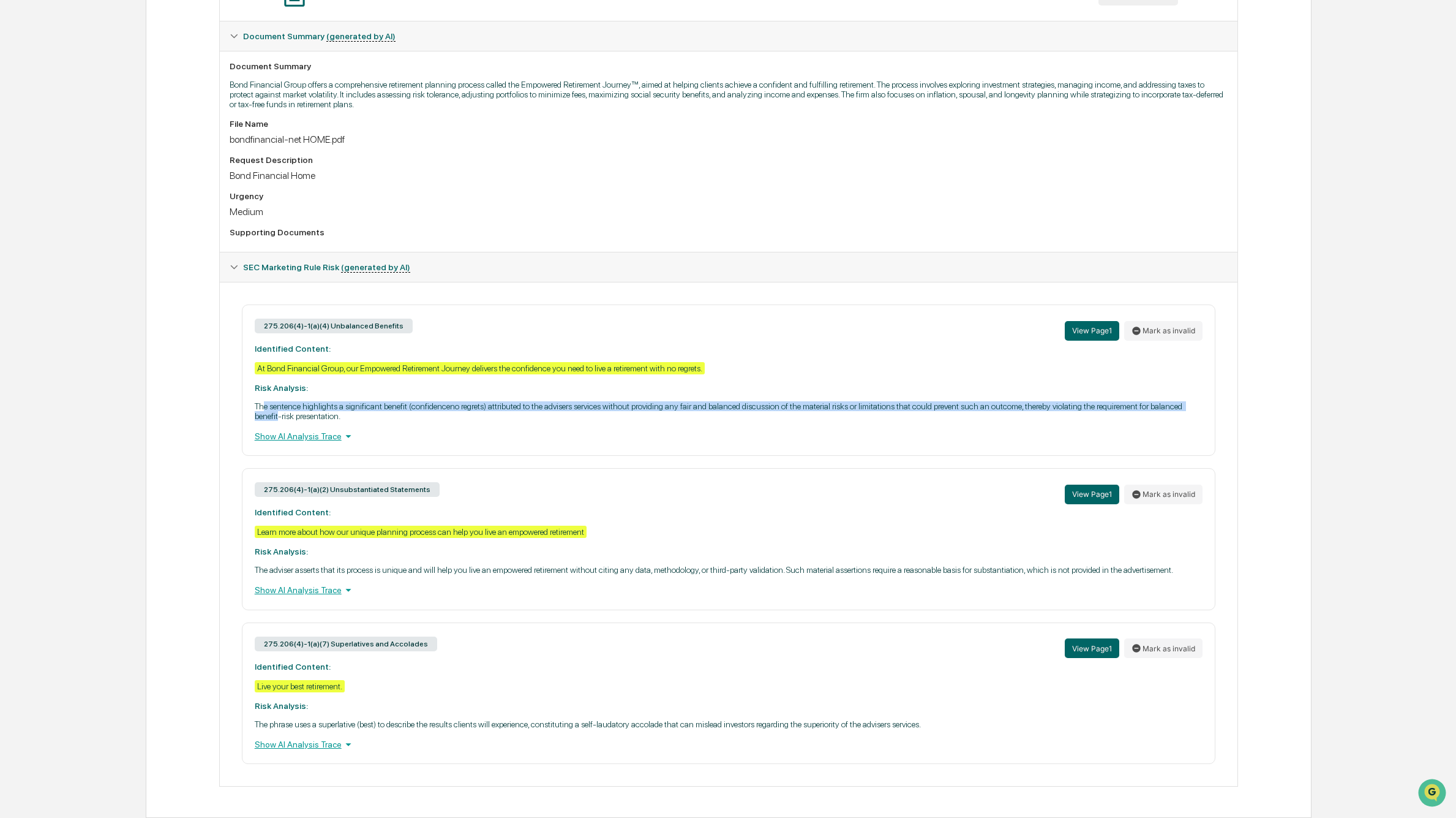
scroll to position [293, 0]
click at [1075, 327] on button "View Page 1" at bounding box center [1092, 331] width 55 height 20
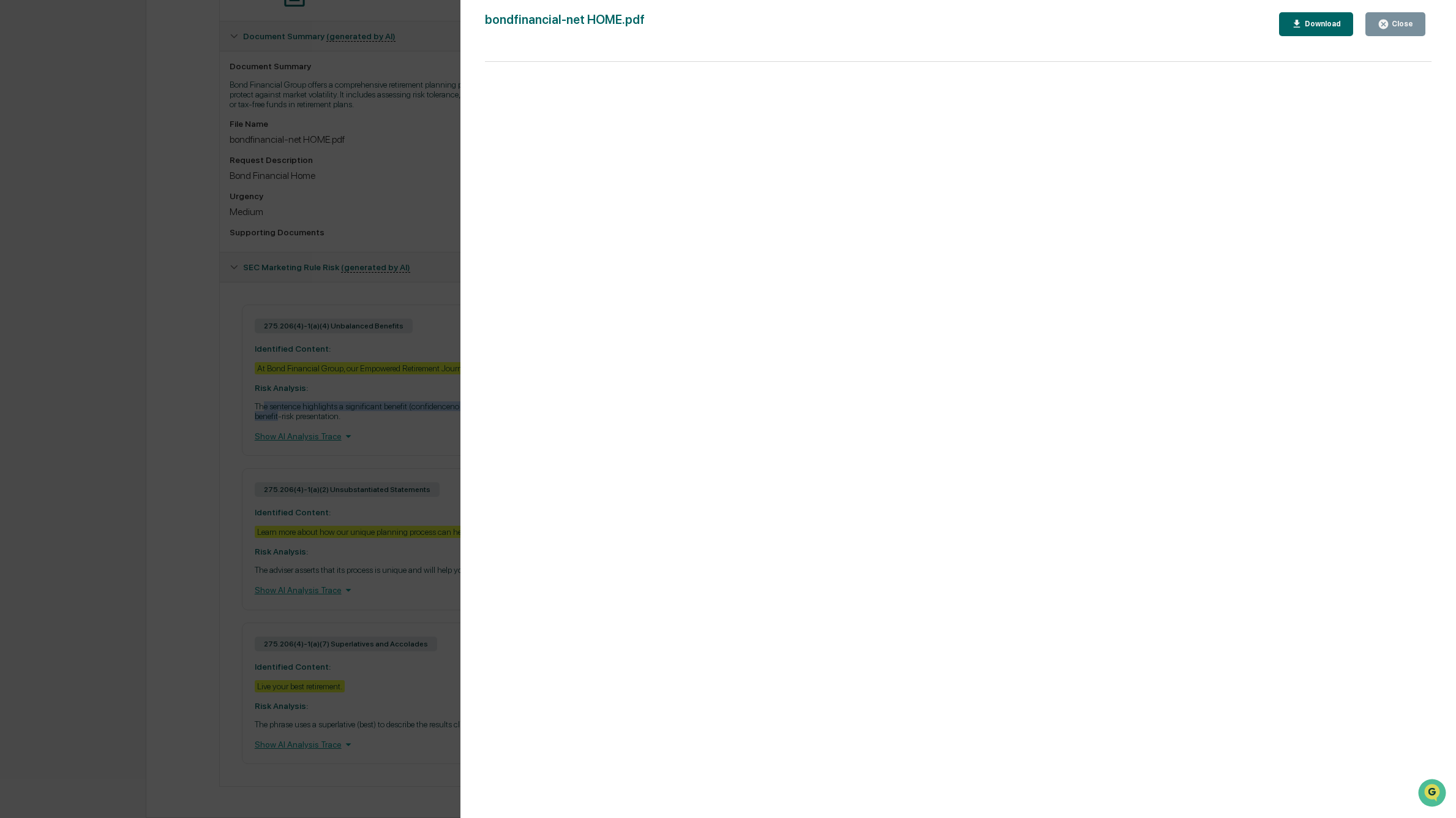
click at [1389, 19] on icon "button" at bounding box center [1384, 24] width 11 height 11
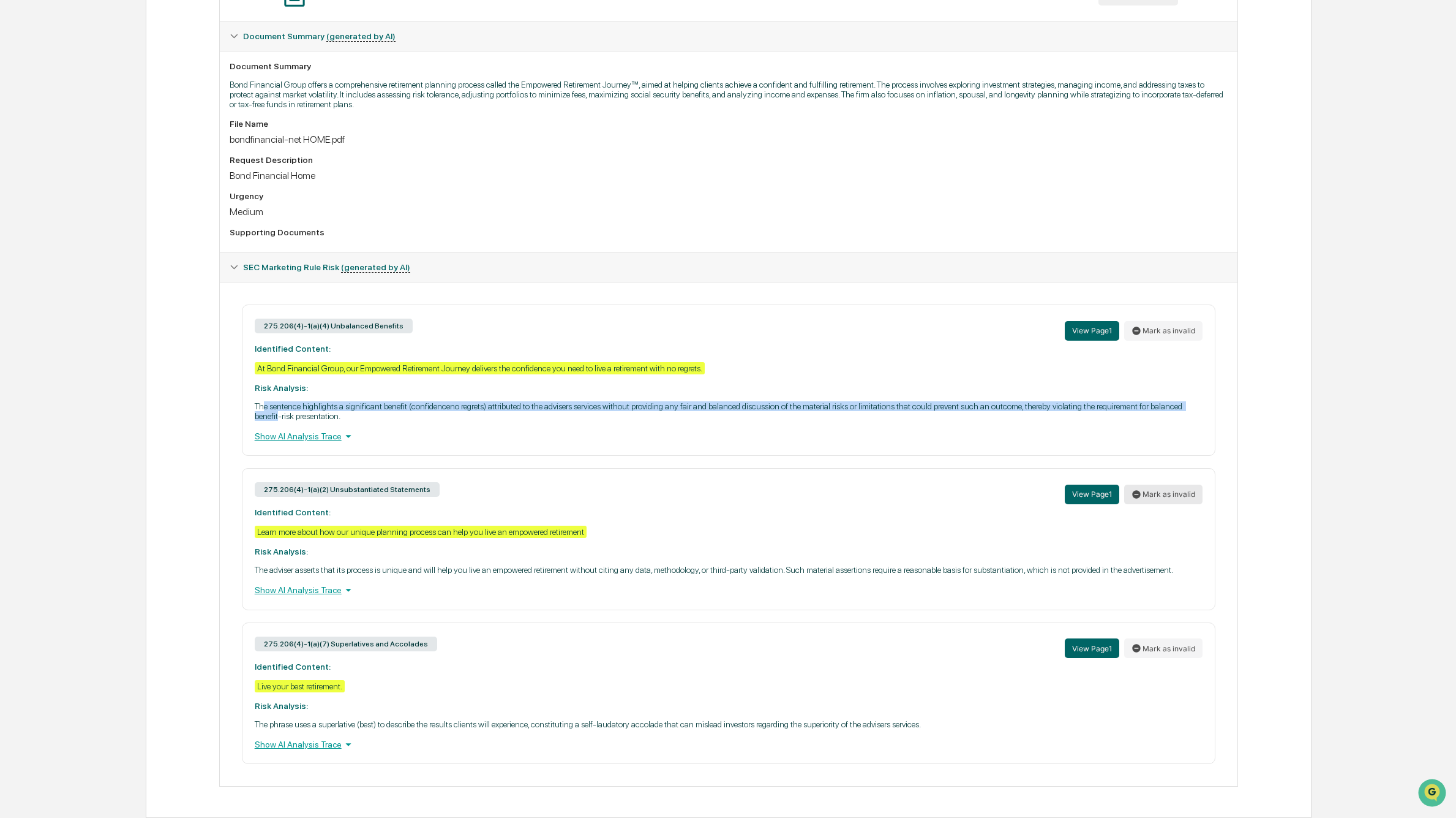
click at [1167, 500] on button "Mark as invalid" at bounding box center [1163, 494] width 79 height 20
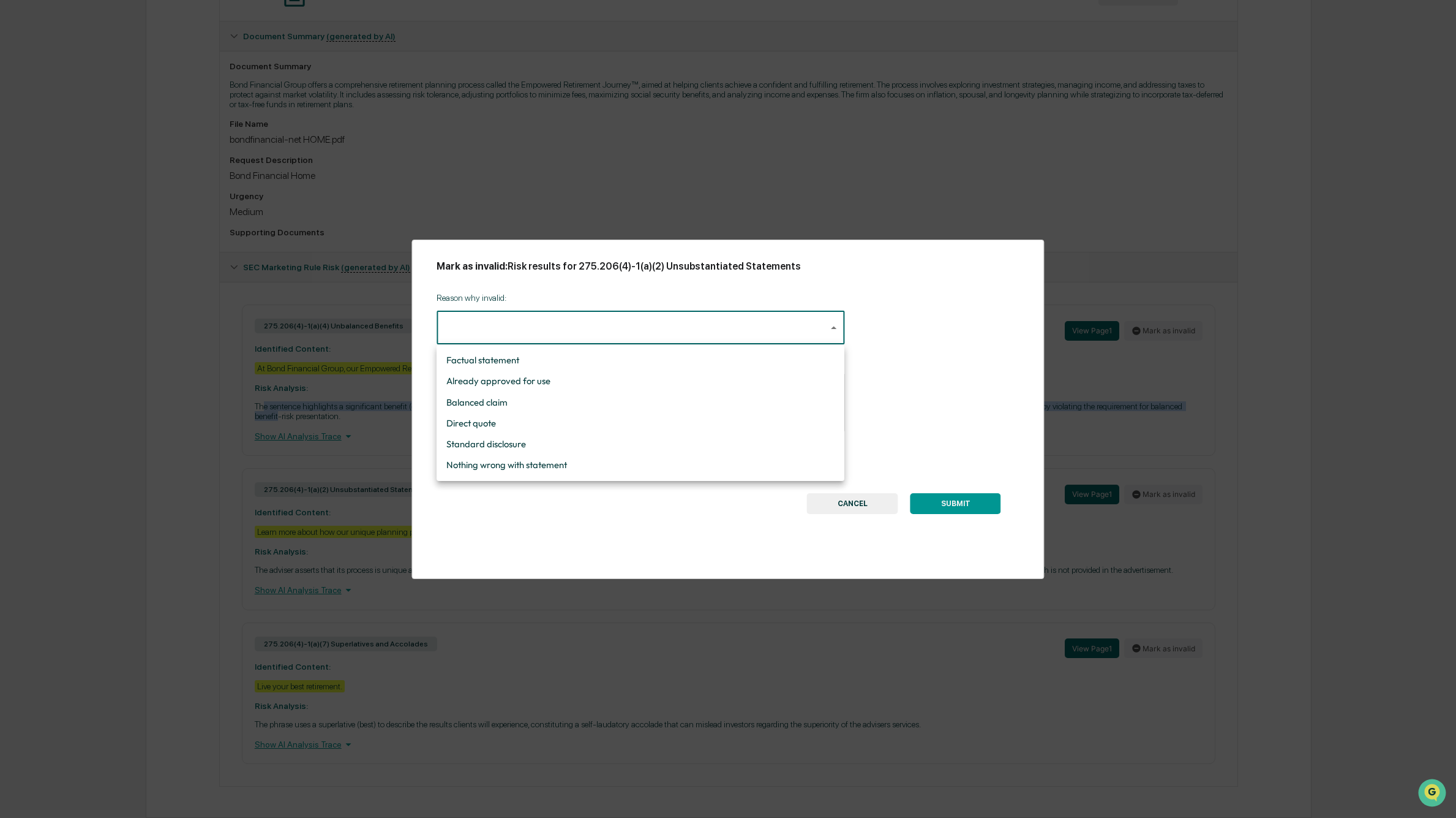
click at [835, 323] on body "Calendar Manage Tasks Reviews Approval Management Company People, Data, Setting…" at bounding box center [728, 263] width 1456 height 1111
click at [887, 344] on div at bounding box center [728, 409] width 1456 height 818
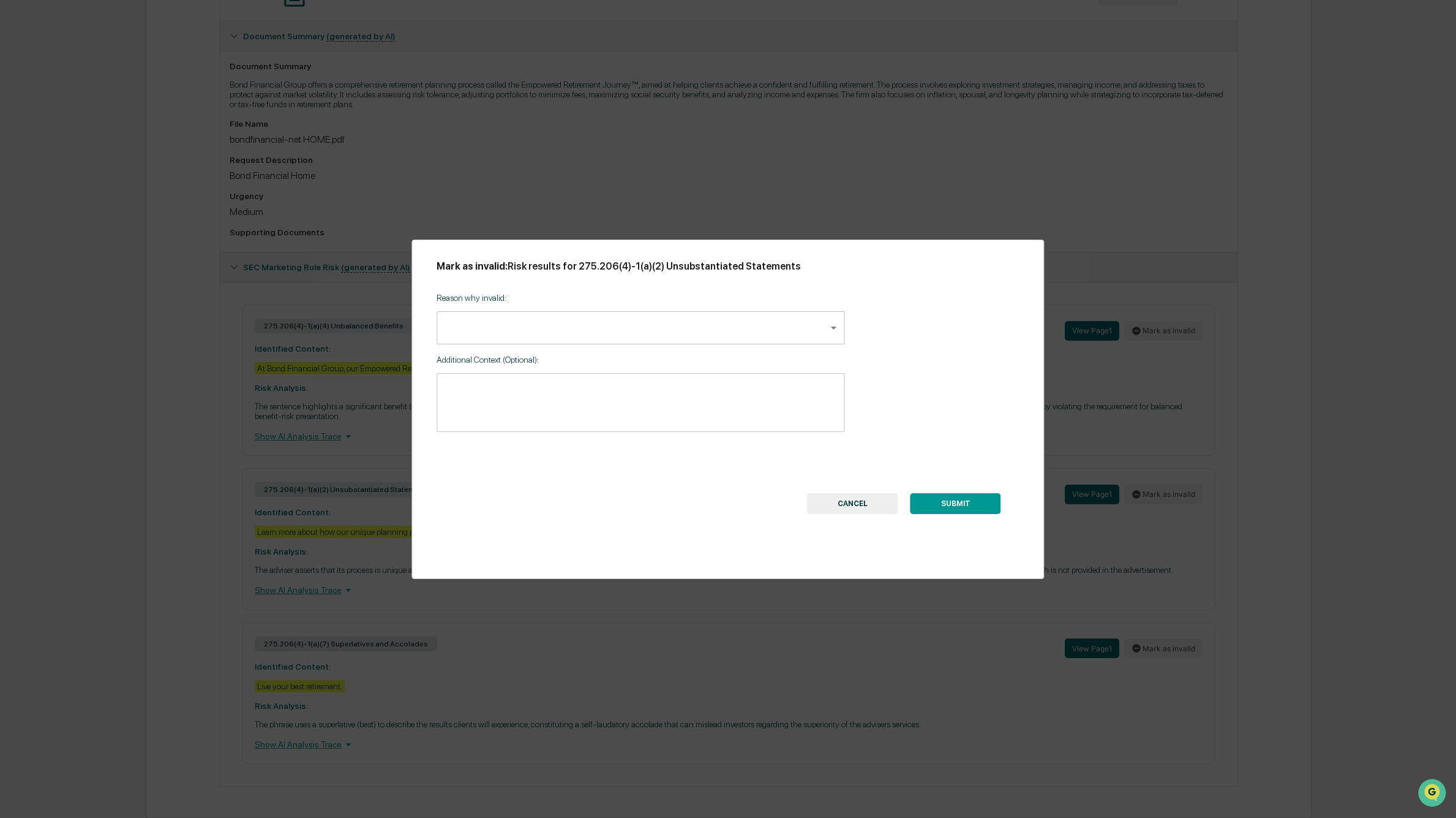
click at [875, 501] on button "CANCEL" at bounding box center [853, 503] width 91 height 21
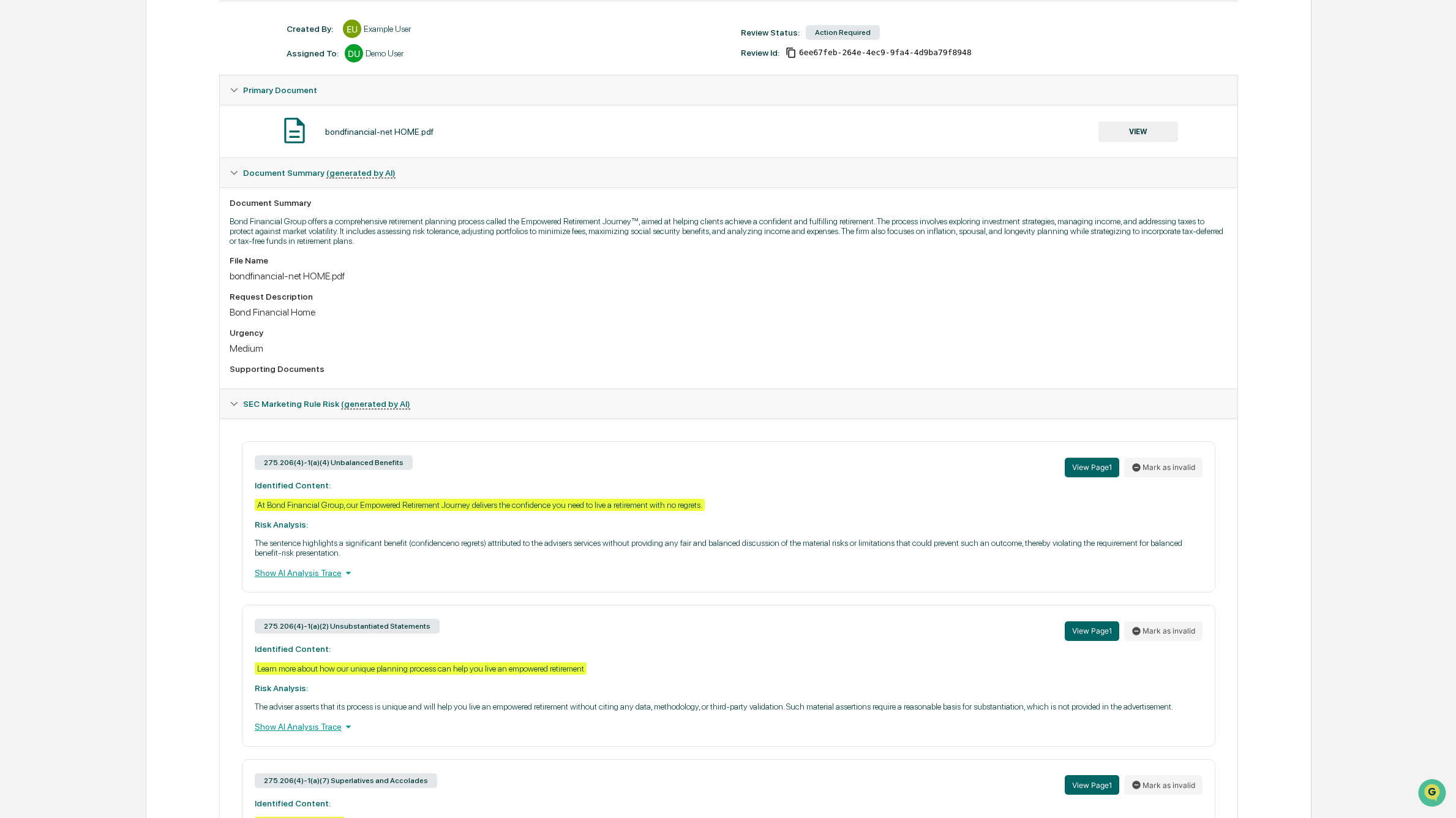
scroll to position [0, 0]
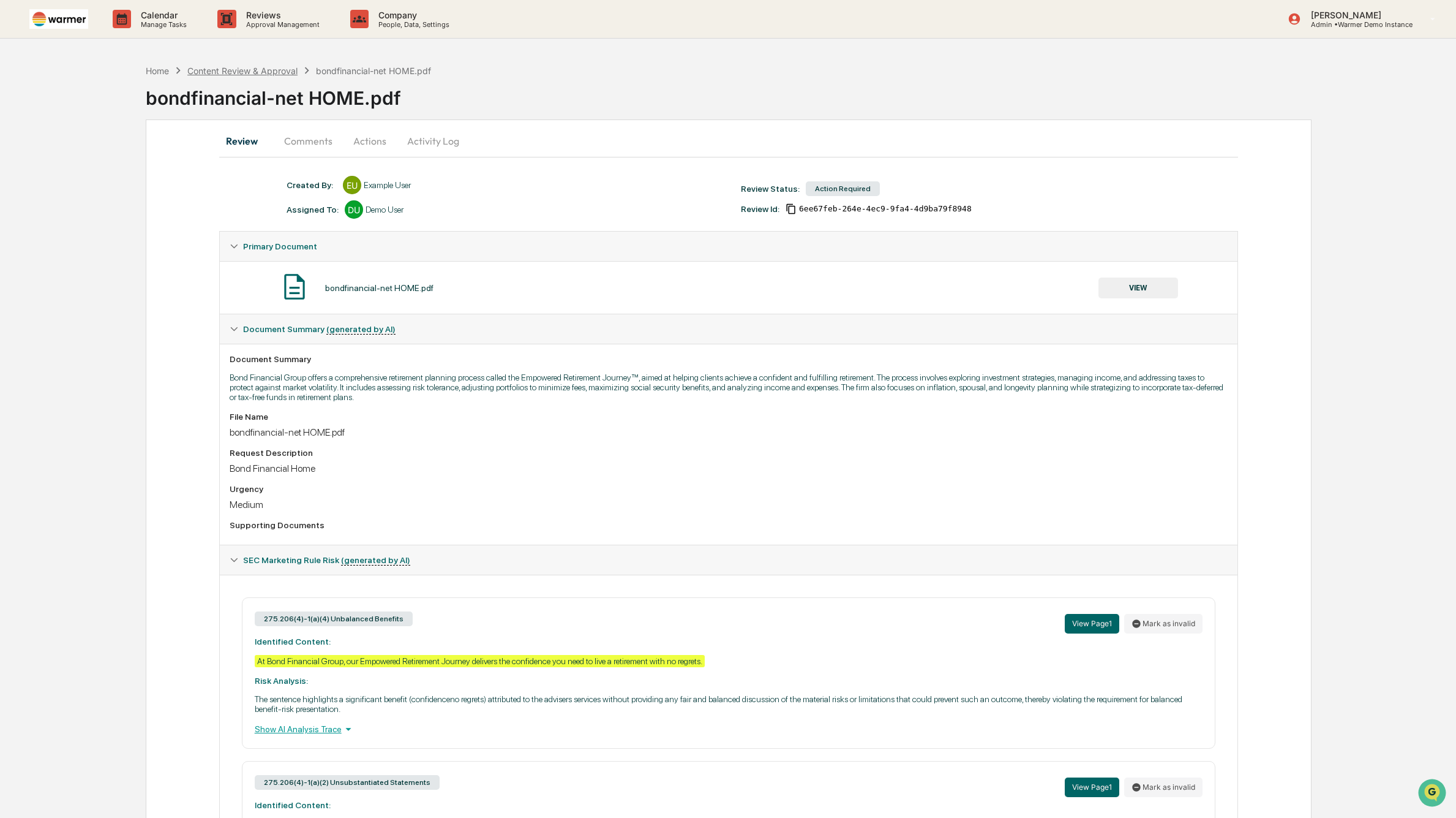
click at [227, 72] on div "Content Review & Approval" at bounding box center [243, 70] width 110 height 10
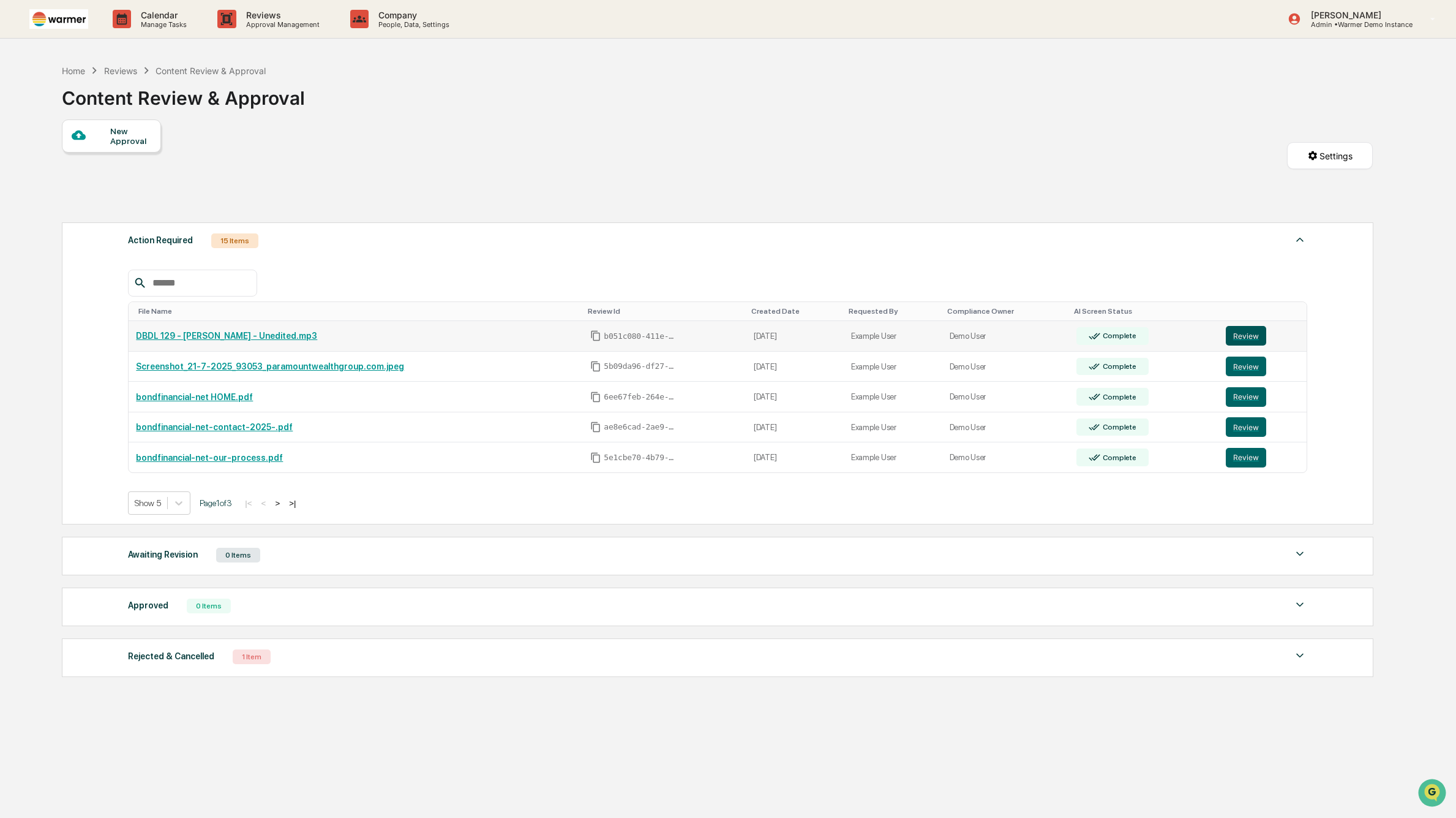
click at [1251, 336] on button "Review" at bounding box center [1246, 336] width 41 height 20
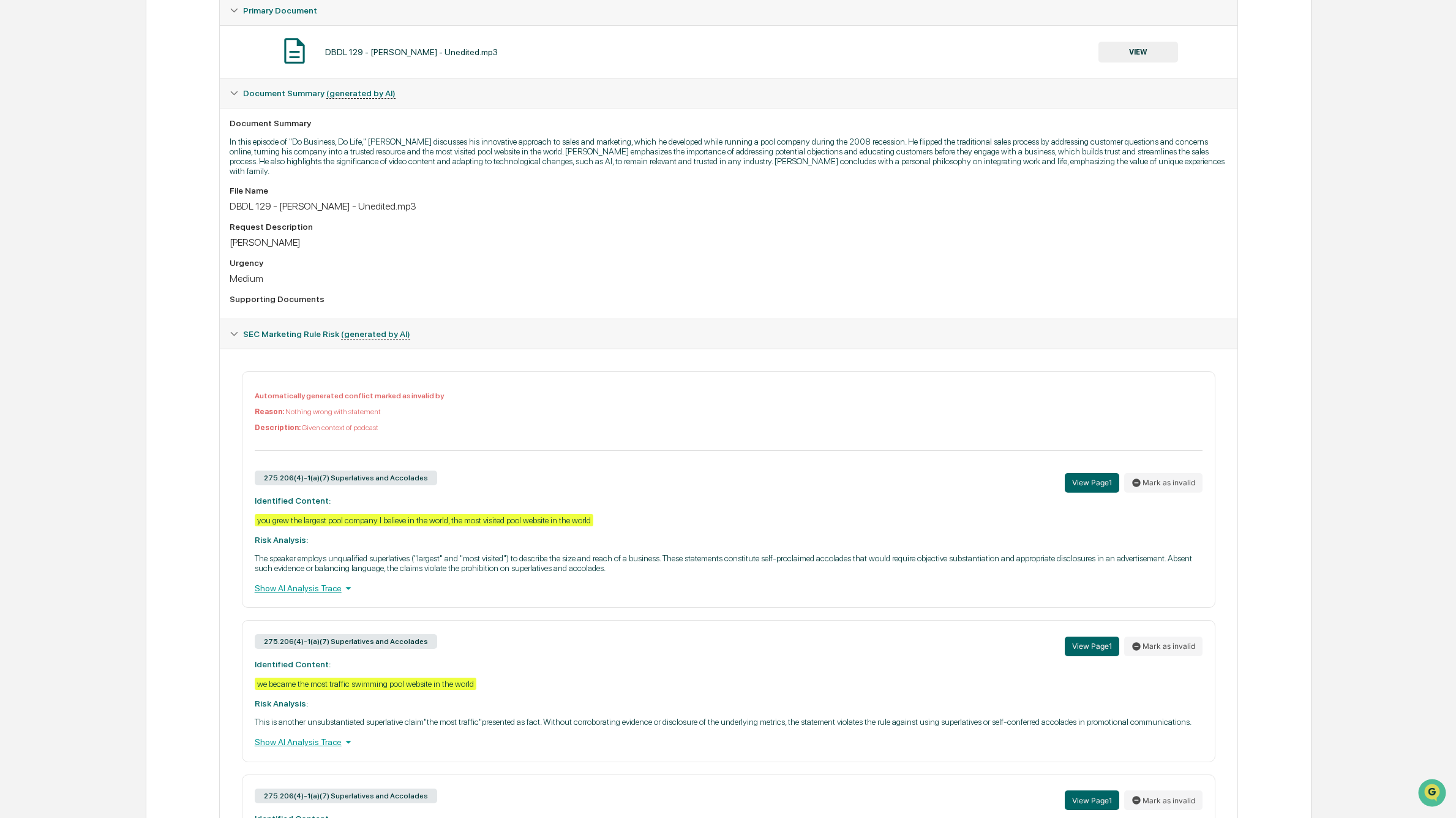
scroll to position [437, 0]
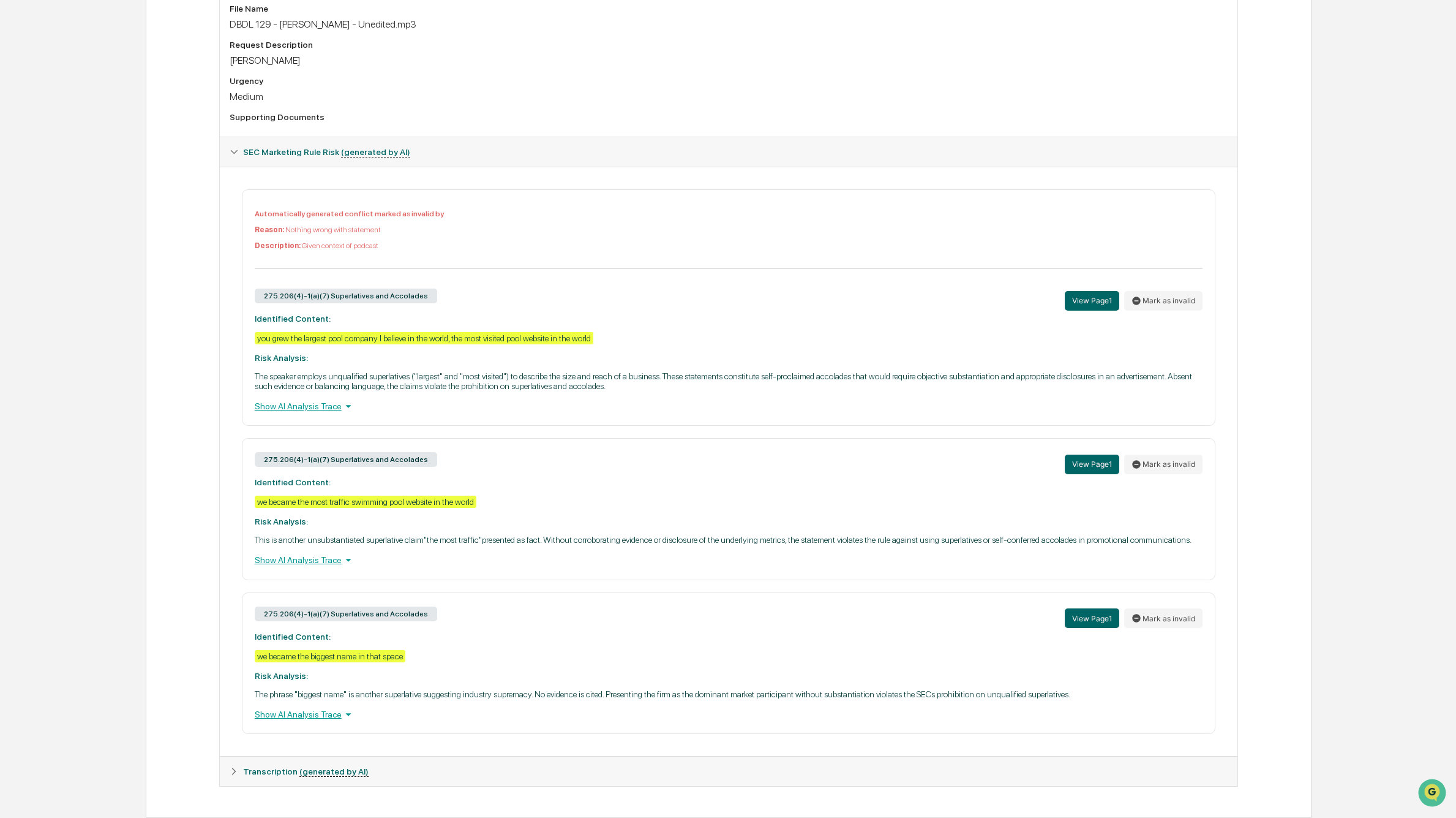
click at [231, 771] on icon at bounding box center [233, 771] width 9 height 9
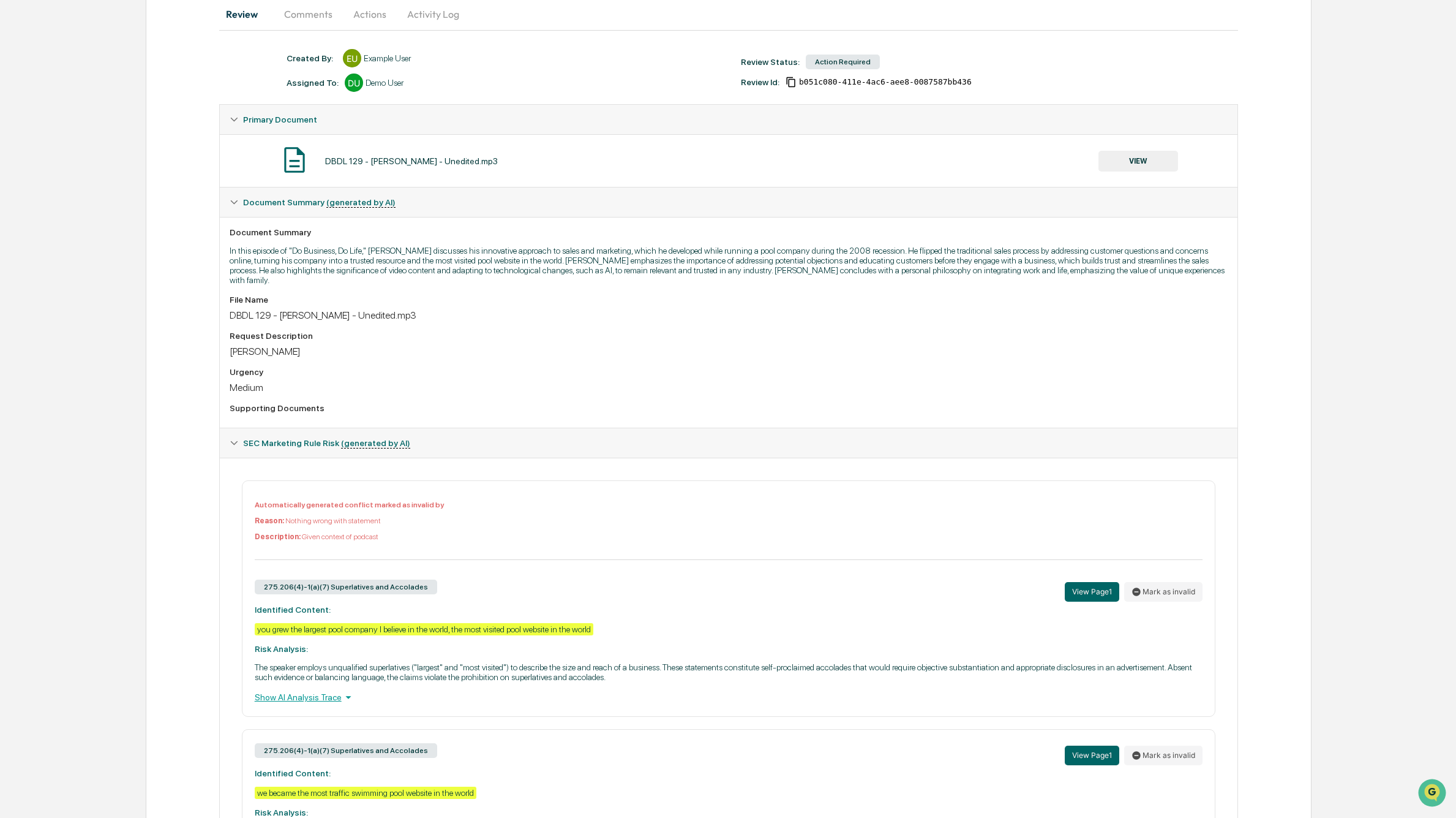
scroll to position [0, 0]
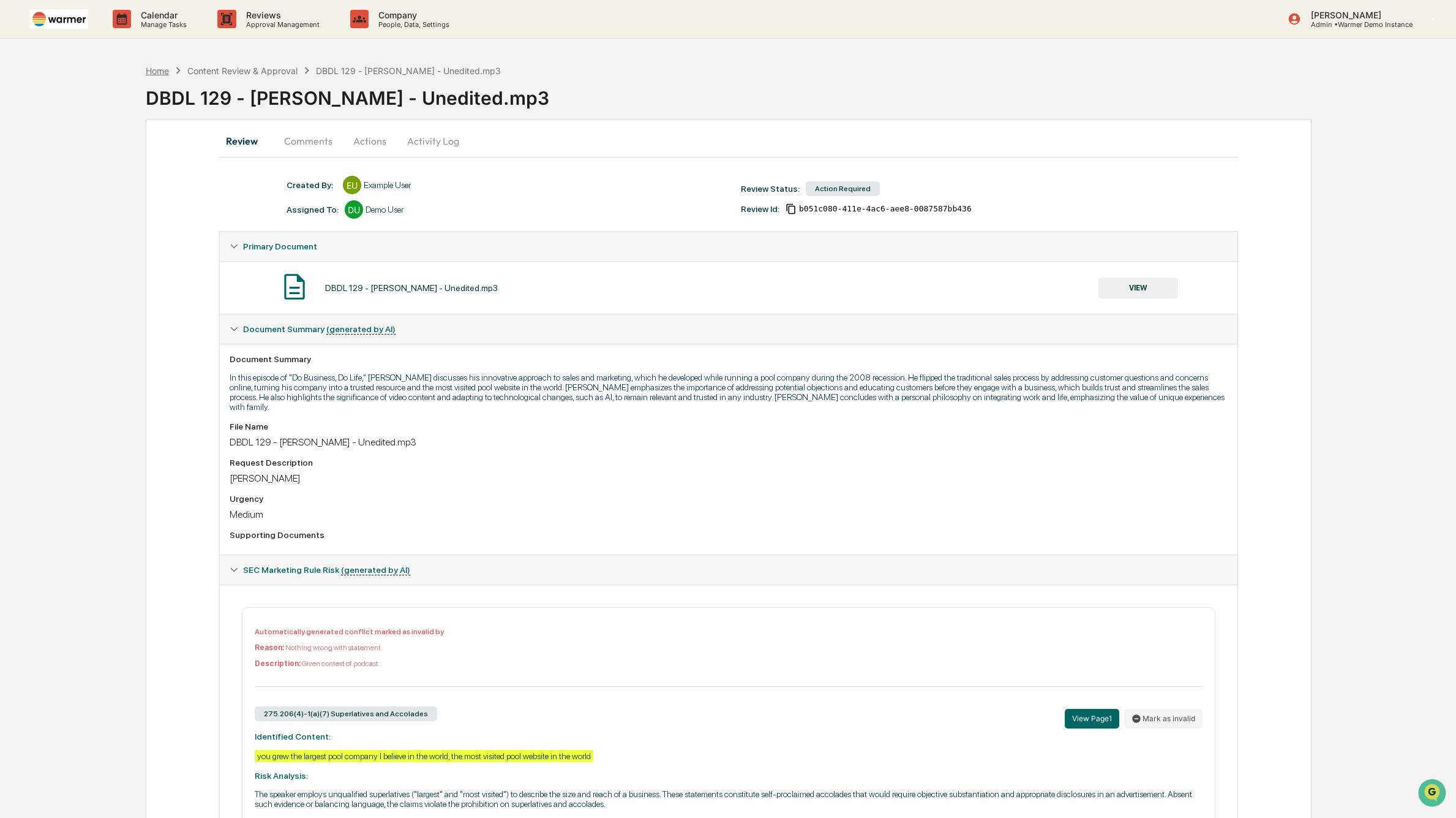
click at [157, 68] on div "Home" at bounding box center [157, 70] width 24 height 10
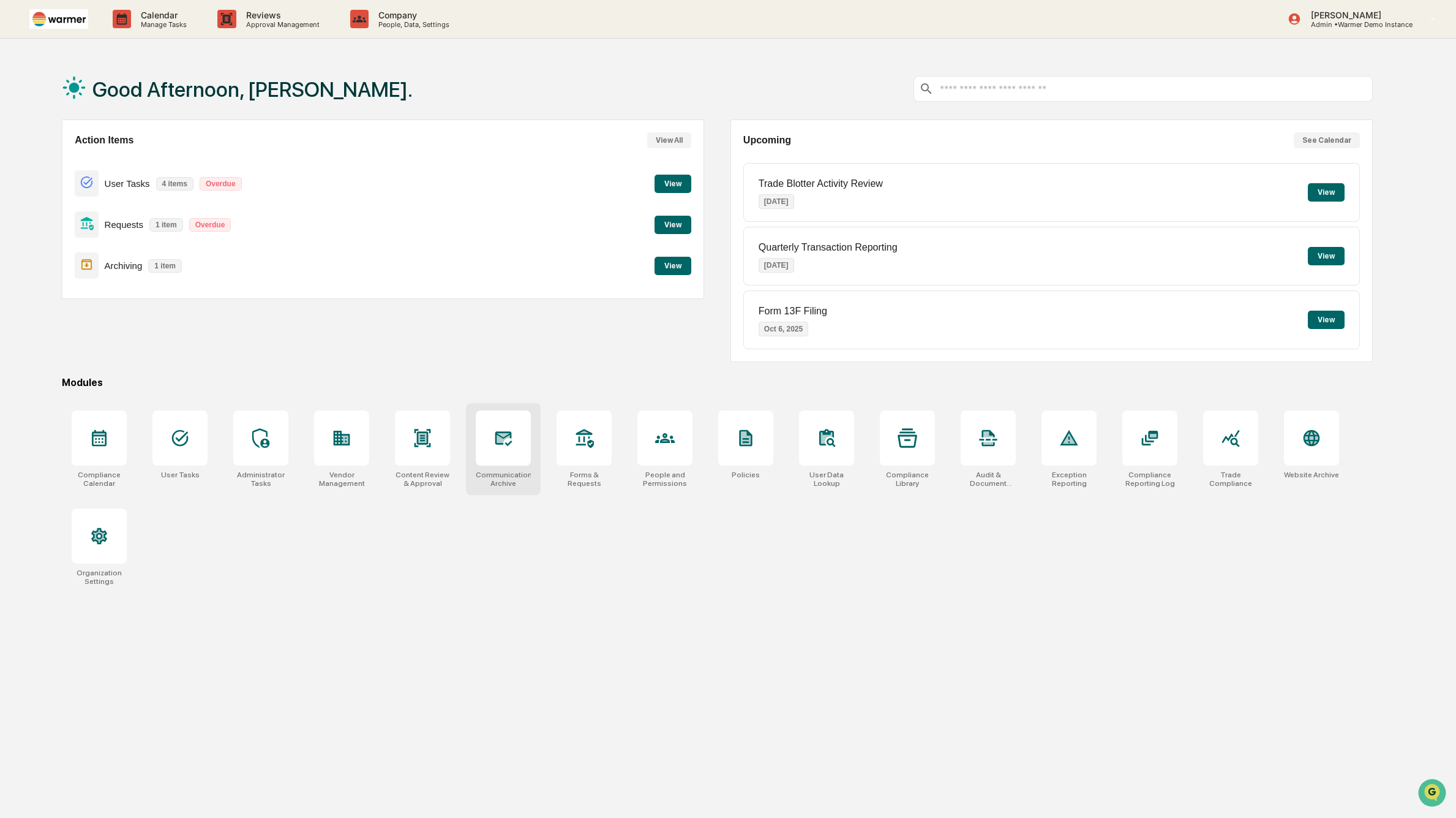
click at [494, 482] on div "Communications Archive" at bounding box center [503, 480] width 55 height 17
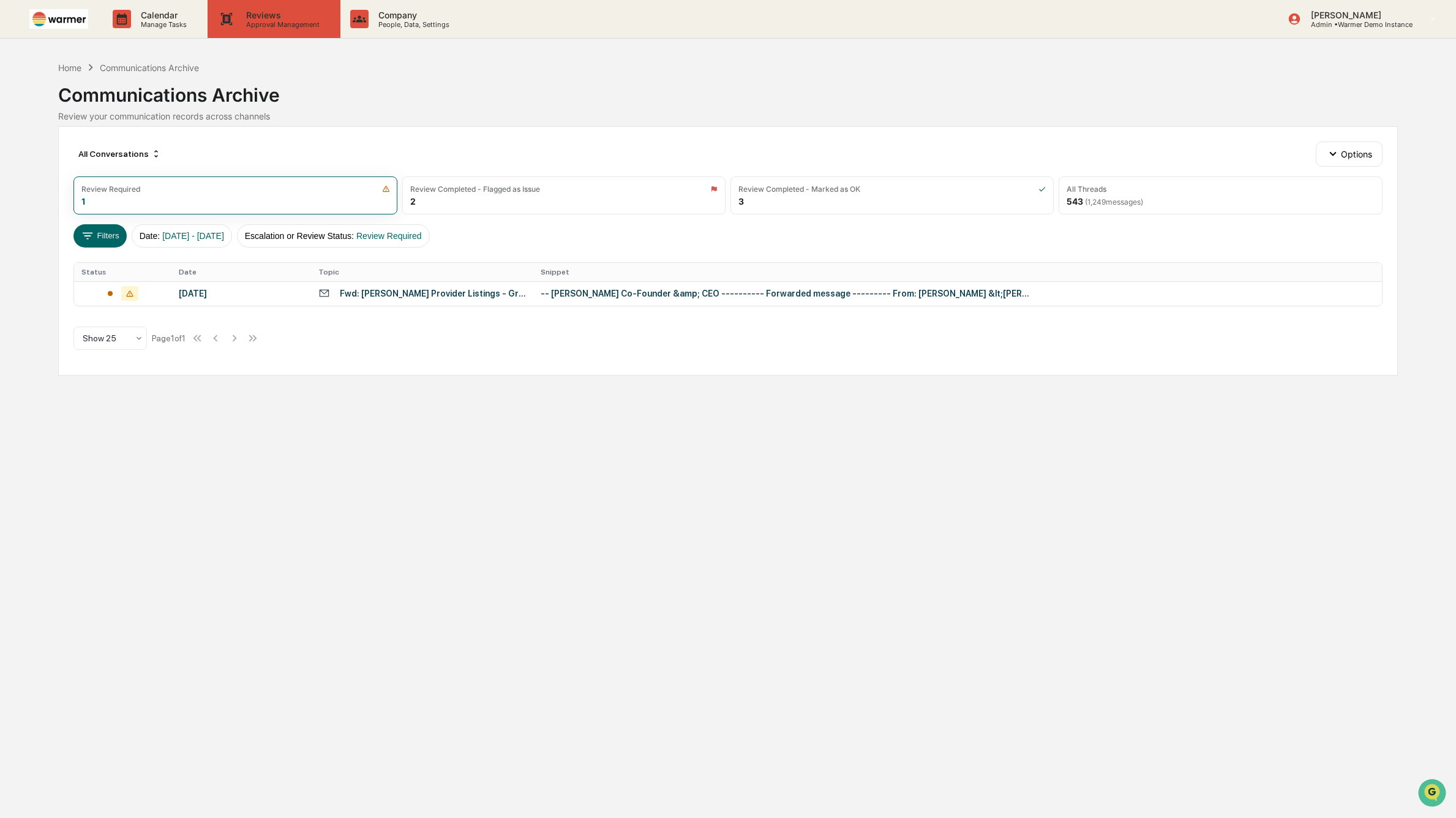
click at [262, 21] on p "Approval Management" at bounding box center [281, 24] width 89 height 9
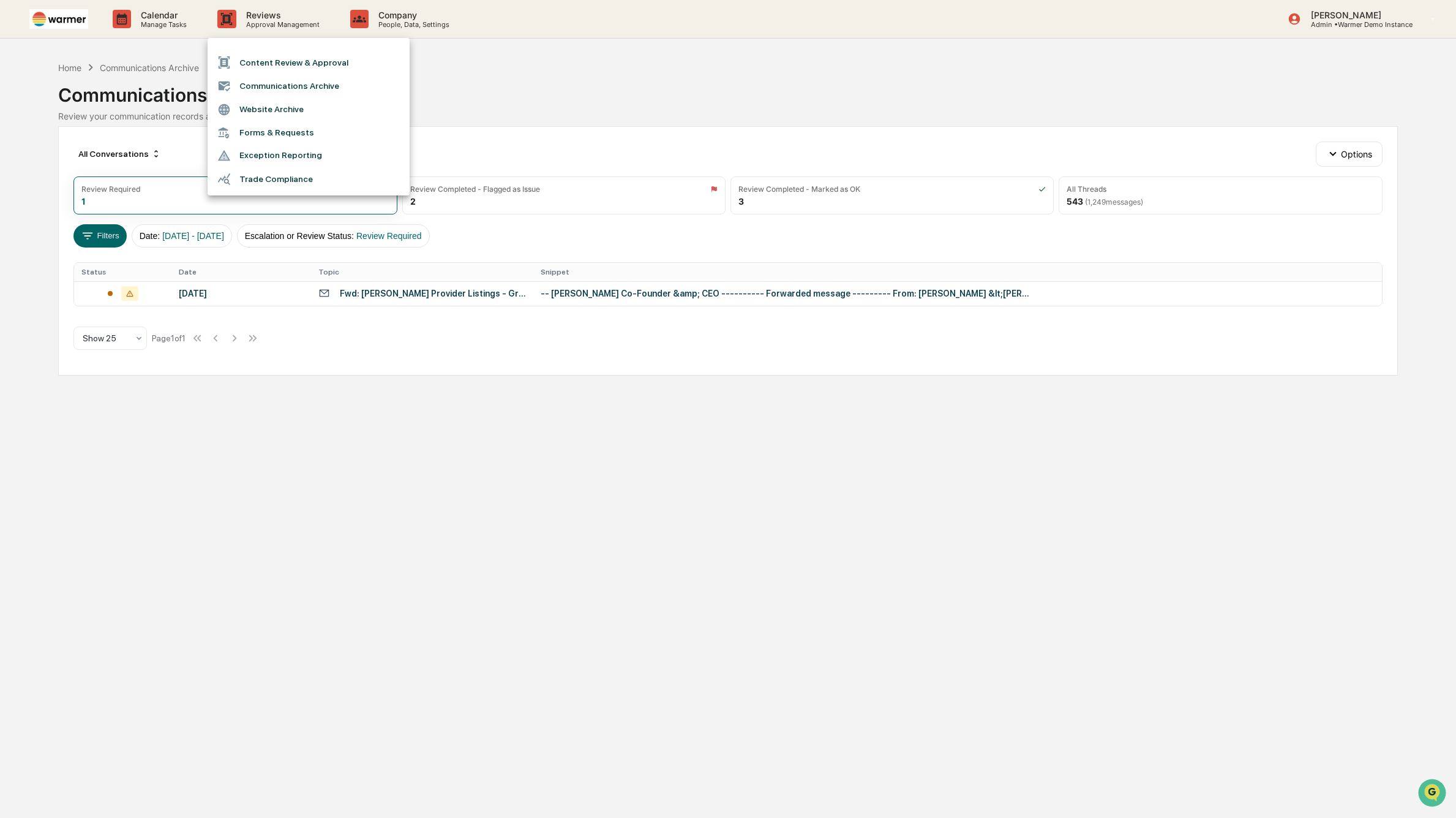
click at [323, 115] on li "Website Archive" at bounding box center [308, 109] width 202 height 24
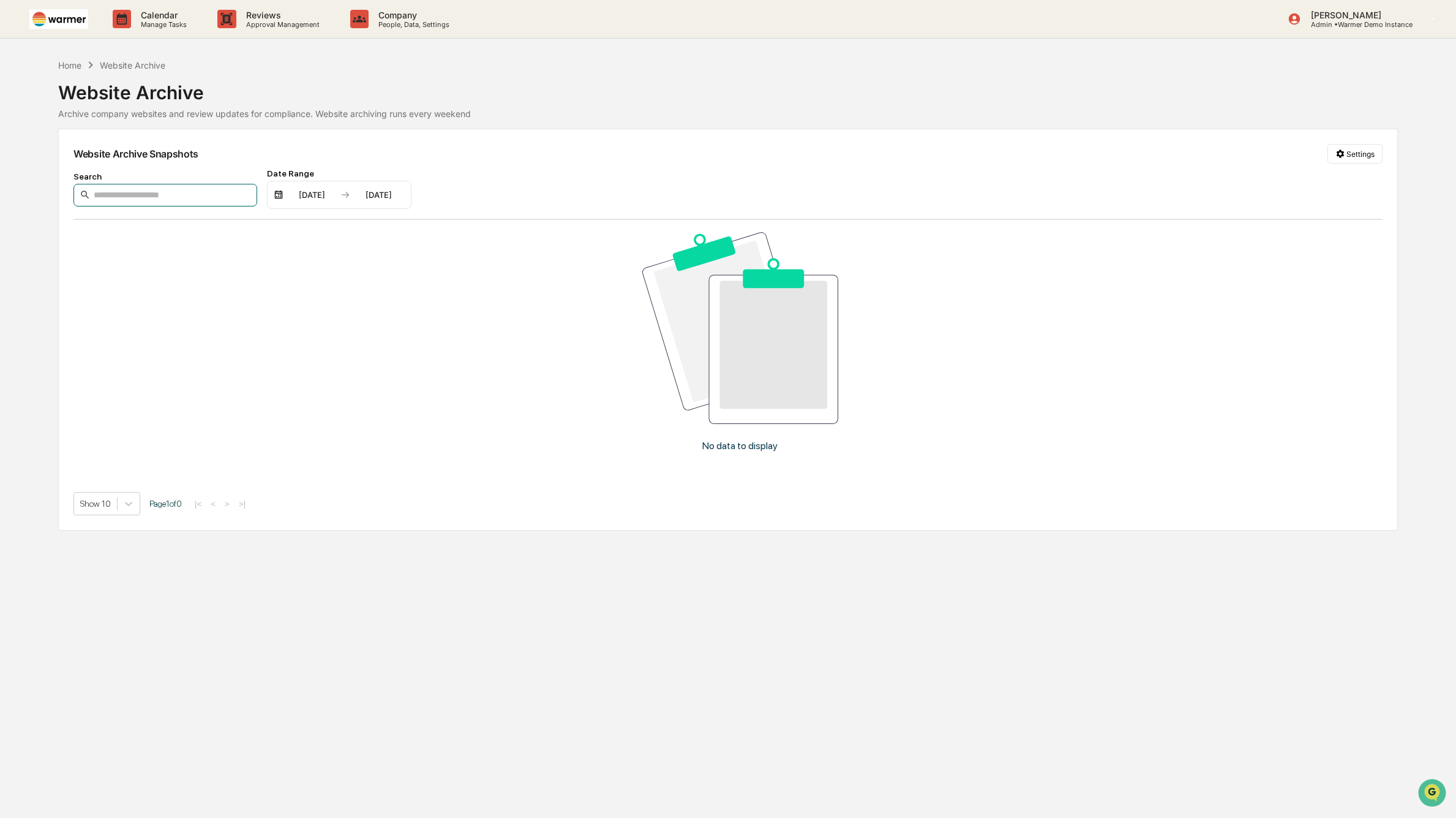
click at [200, 193] on input at bounding box center [166, 195] width 184 height 23
click at [70, 65] on div "Home" at bounding box center [69, 64] width 24 height 10
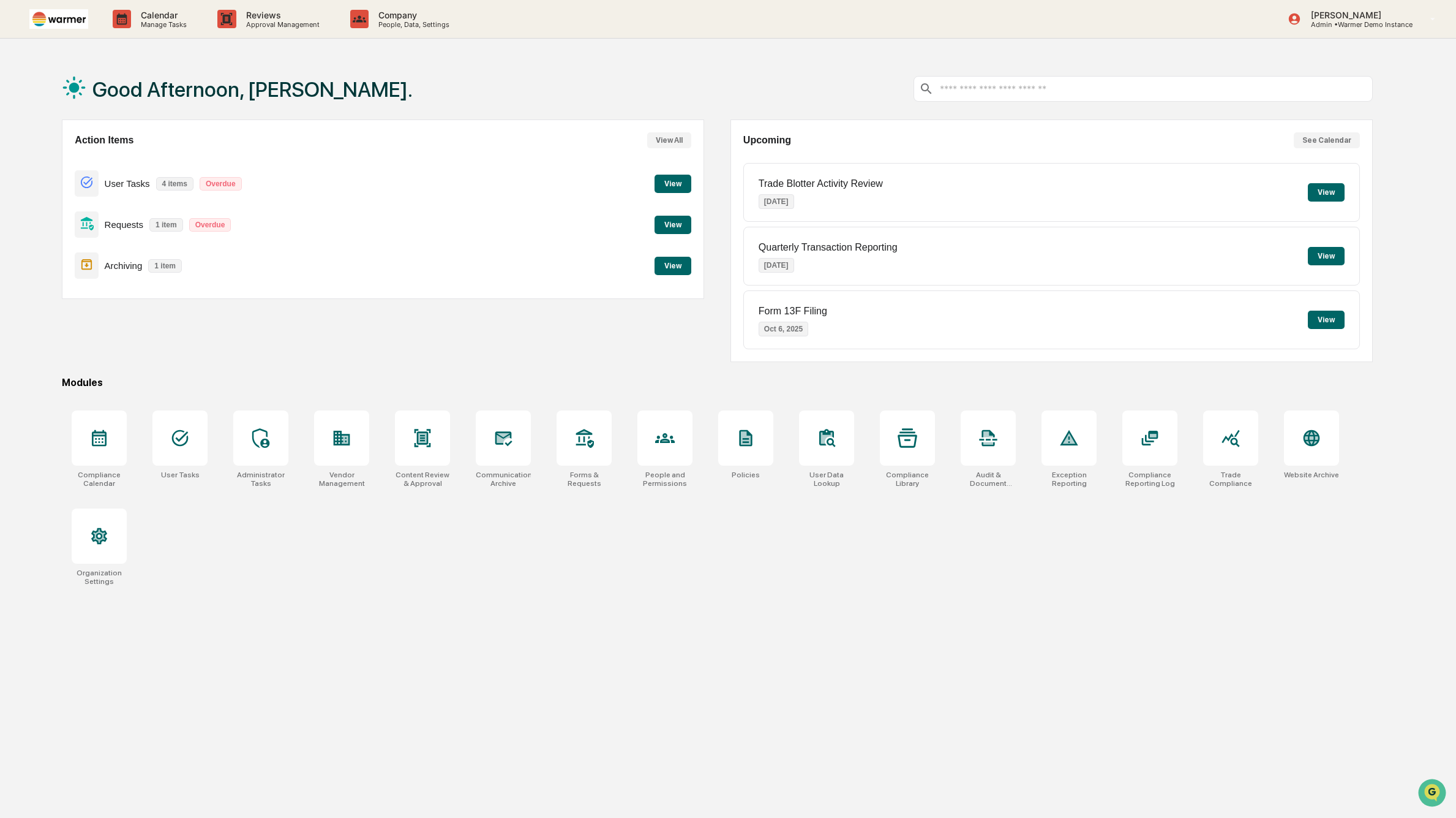
click at [1332, 264] on button "View" at bounding box center [1326, 256] width 37 height 18
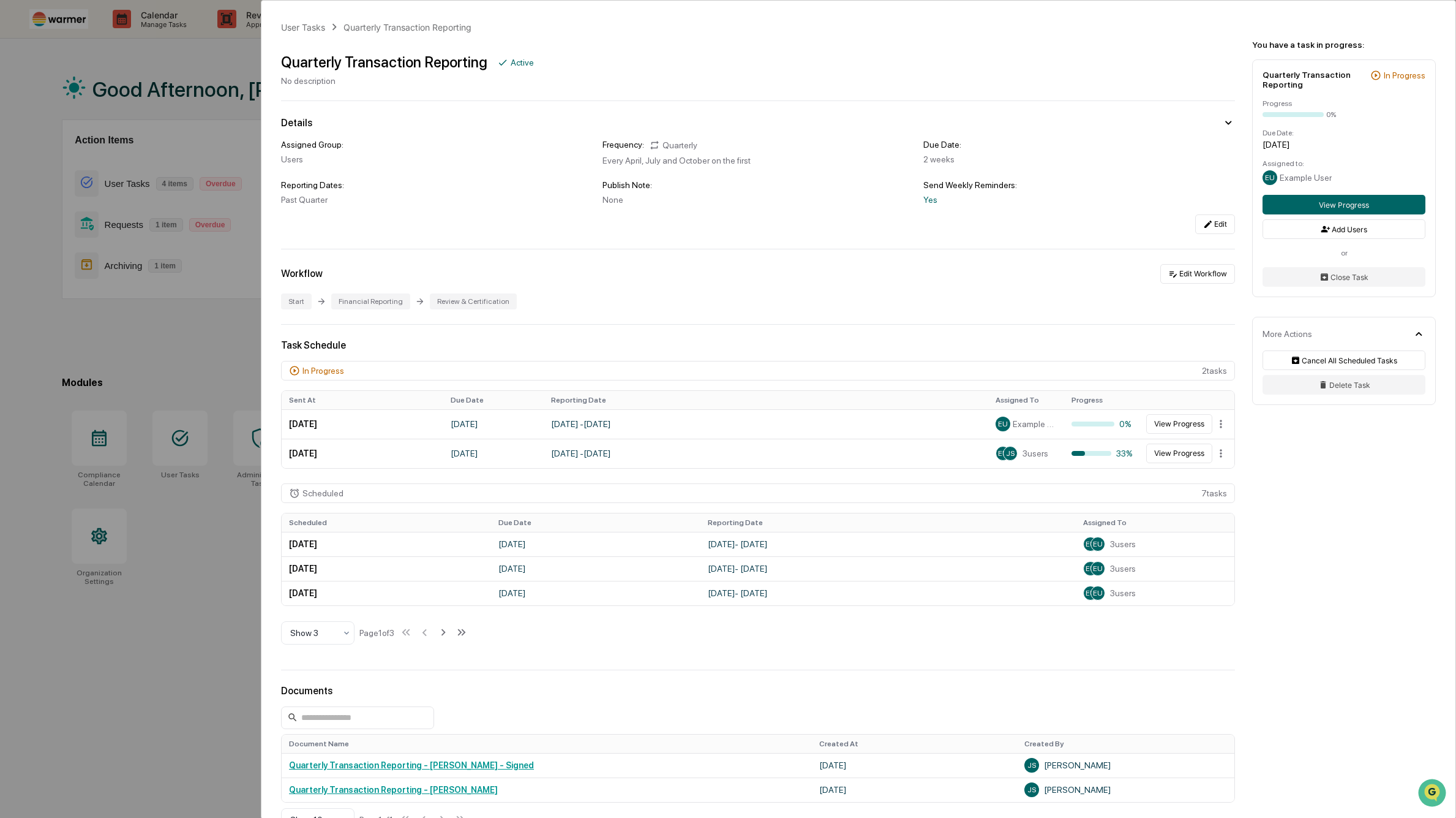
click at [183, 74] on div "User Tasks Quarterly Transaction Reporting Quarterly Transaction Reporting Acti…" at bounding box center [728, 409] width 1456 height 818
